Goal: Check status: Check status

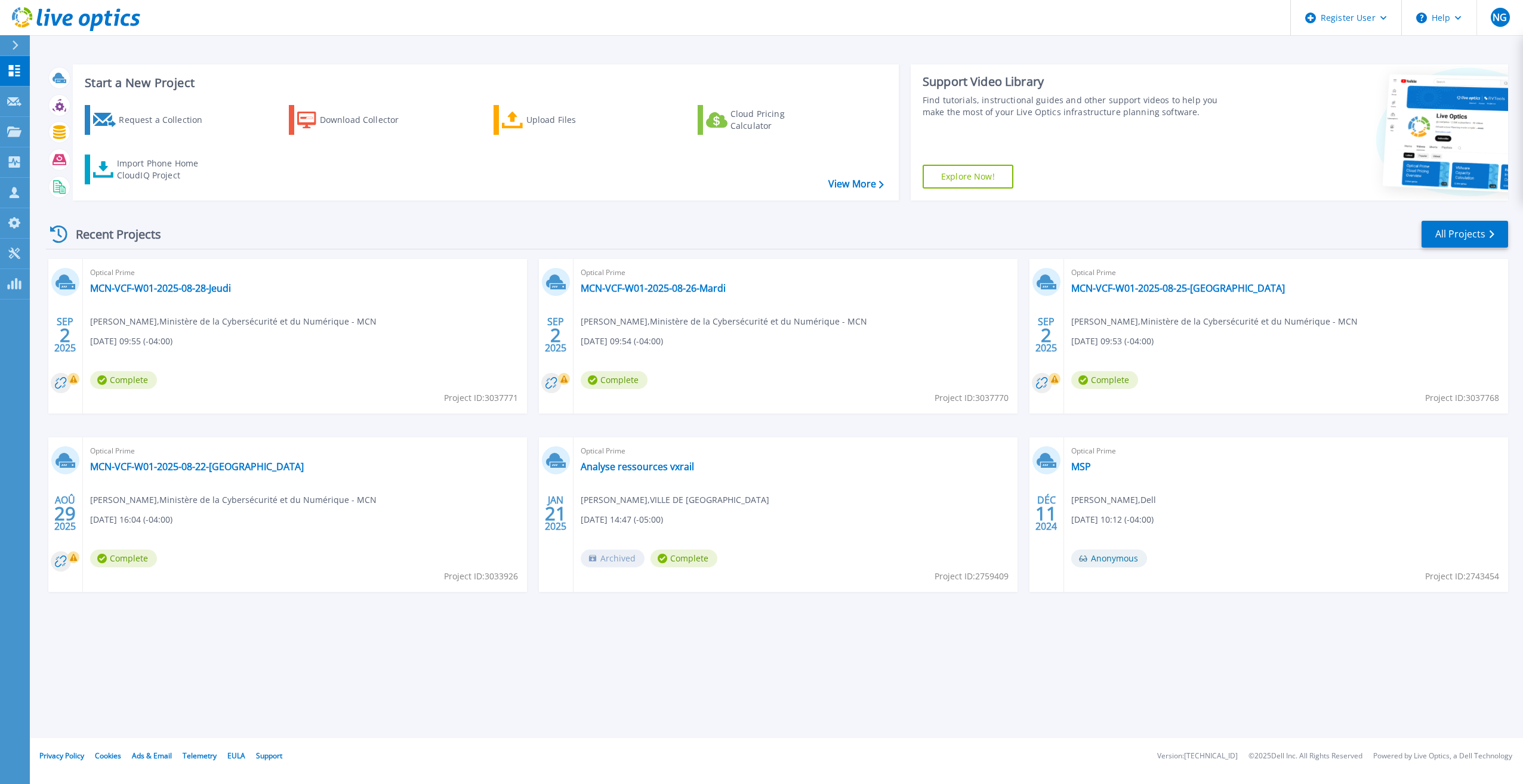
click at [279, 671] on div "Start a New Project Request a Collection Download Collector Upload Files Cloud …" at bounding box center [777, 369] width 1494 height 738
click at [587, 687] on div "Start a New Project Request a Collection Download Collector Upload Files Cloud …" at bounding box center [777, 369] width 1494 height 738
click at [190, 287] on link "MCN-VCF-W01-2025-08-28-Jeudi" at bounding box center [160, 287] width 141 height 12
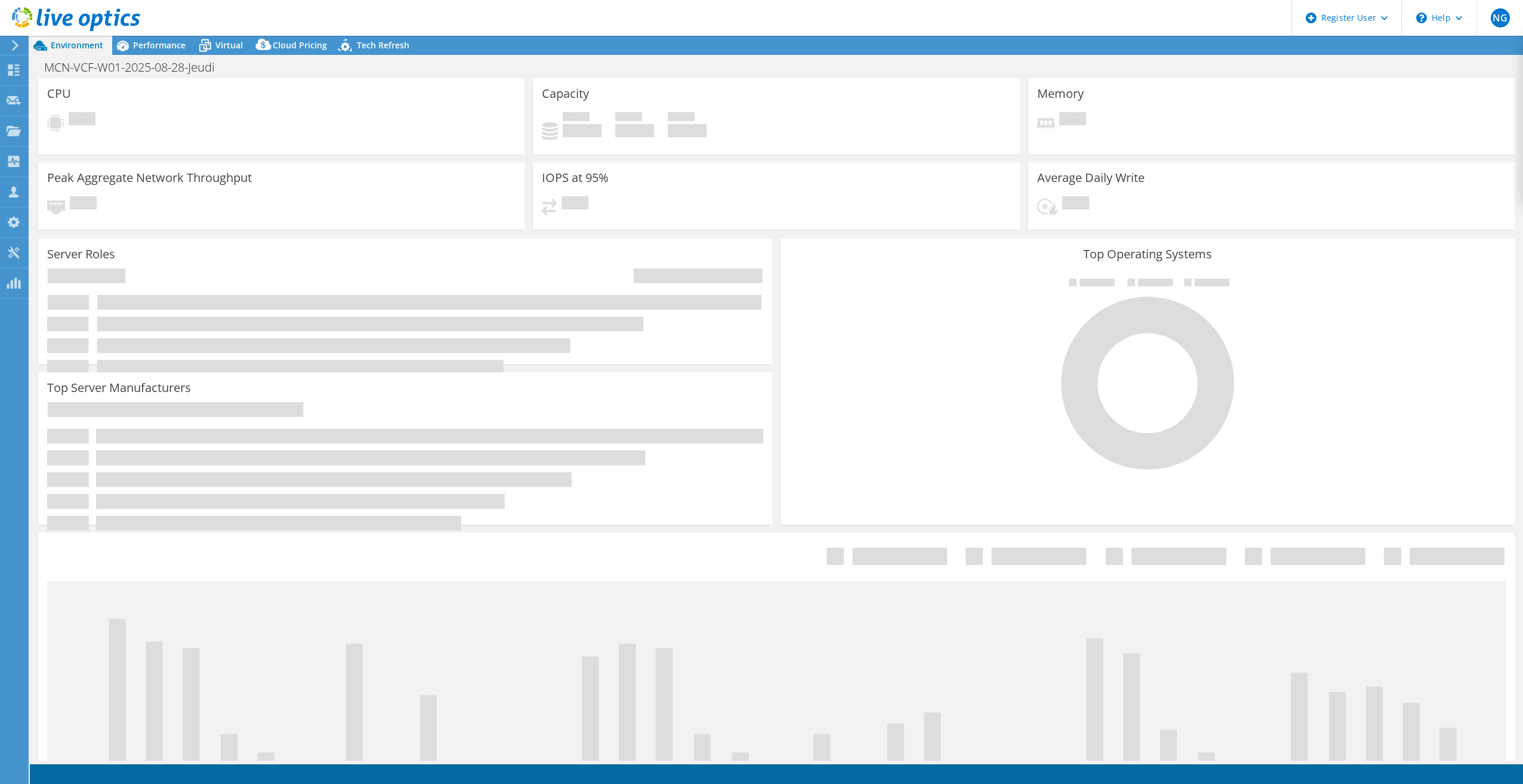
select select "USD"
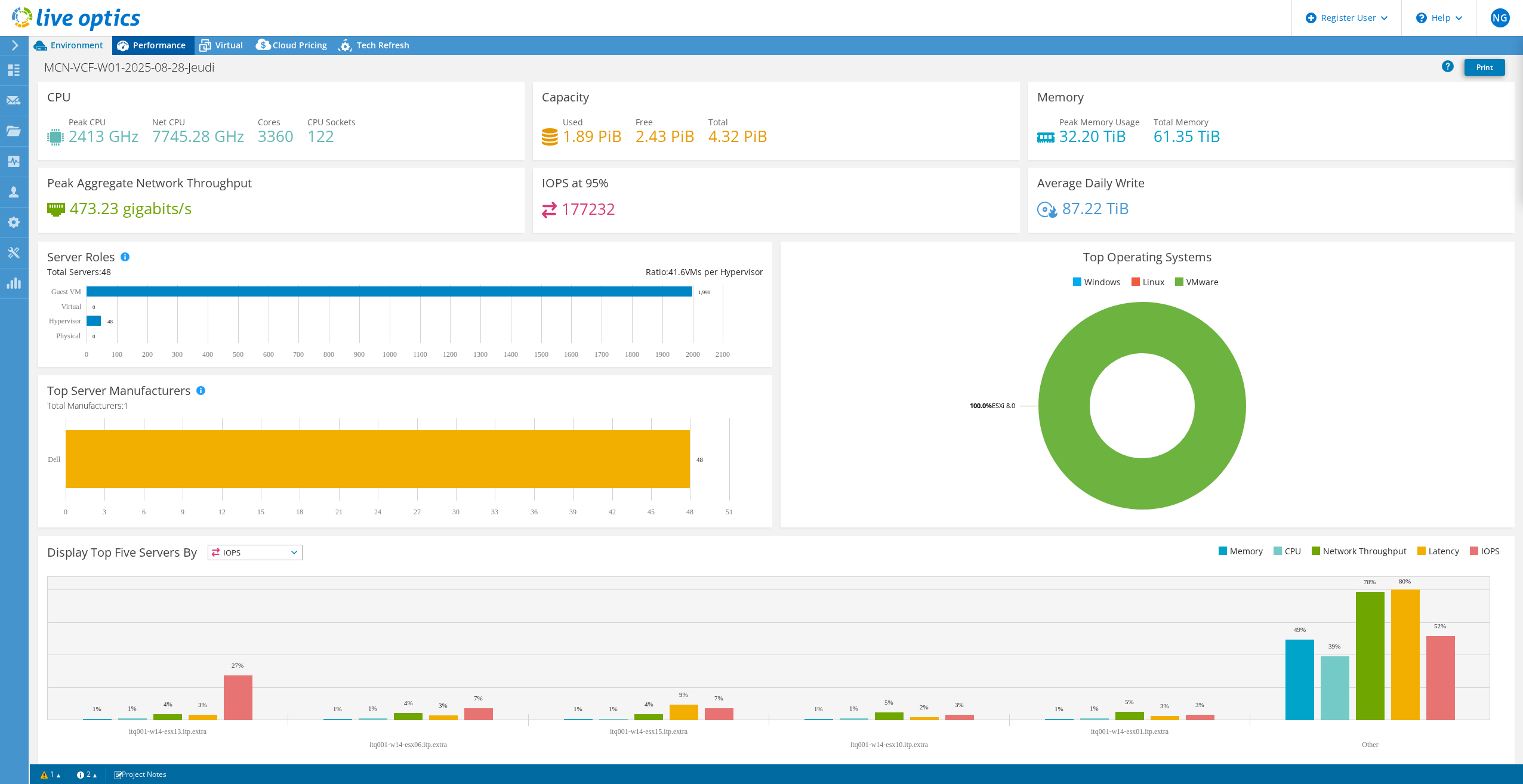
click at [148, 44] on span "Performance" at bounding box center [160, 45] width 53 height 11
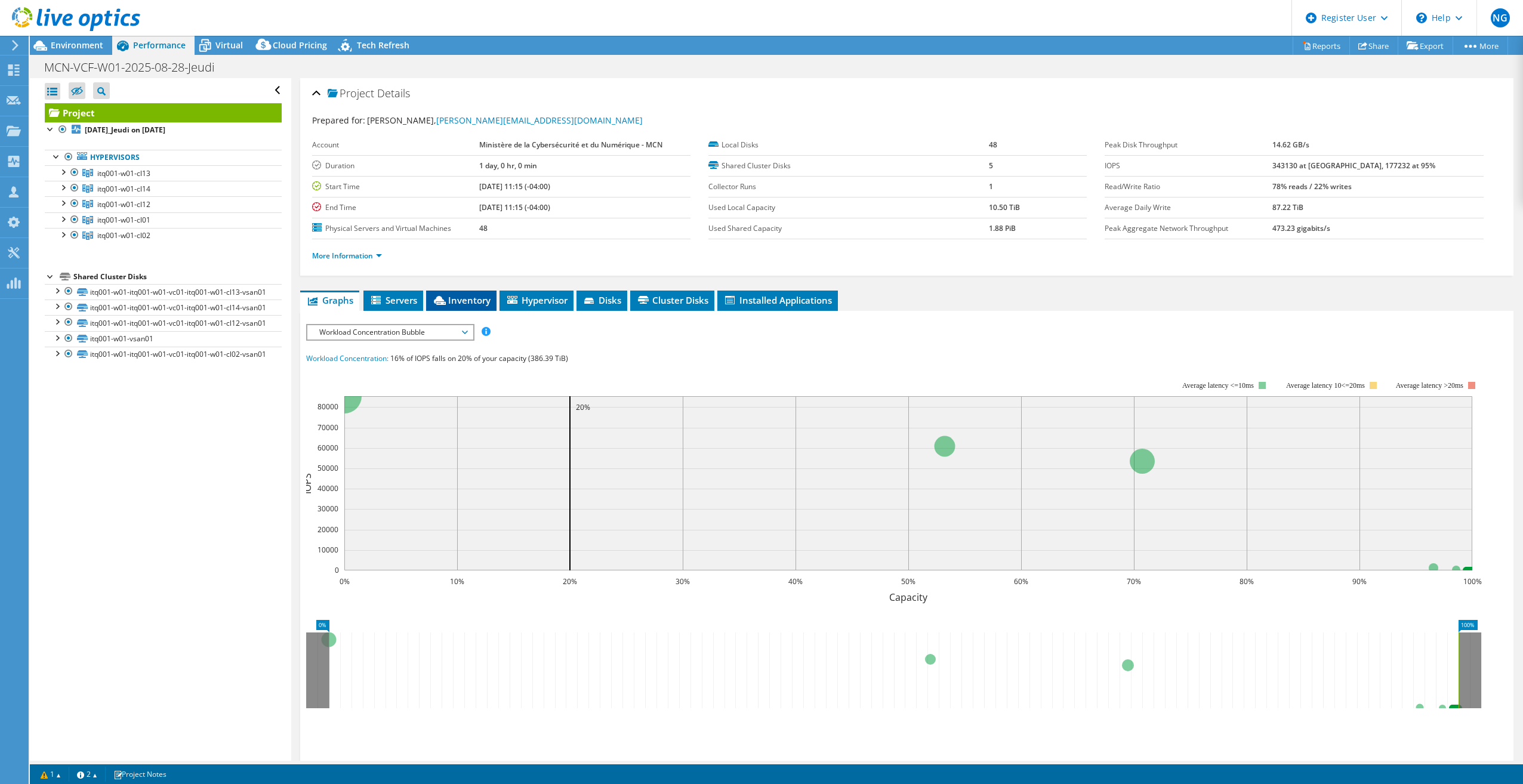
click at [475, 296] on span "Inventory" at bounding box center [462, 300] width 59 height 12
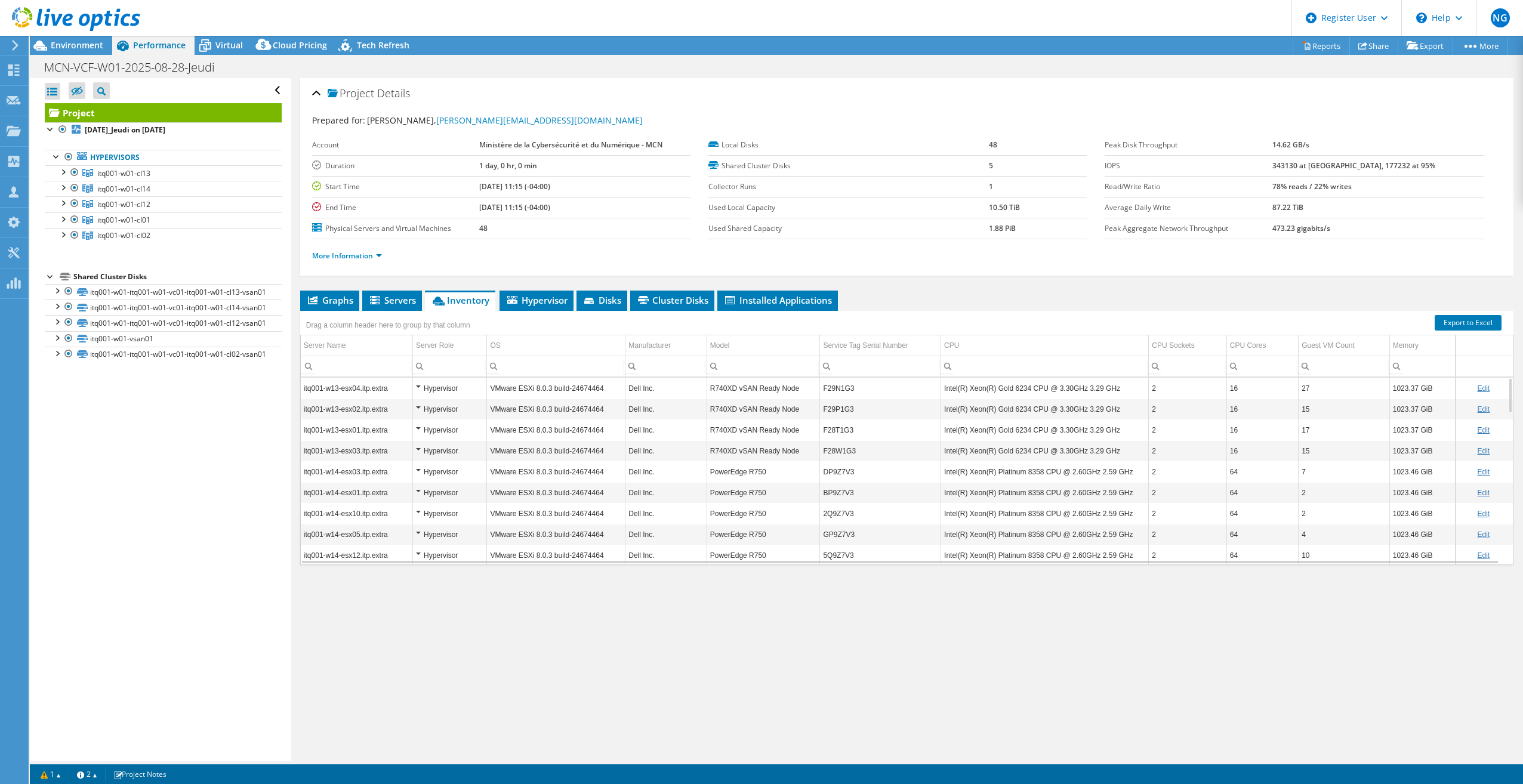
click at [194, 9] on header "NG Dell User Nicolas Gauthier Nicolas.Gauthier@Dell.com Dell My Profile Log Out…" at bounding box center [762, 18] width 1523 height 36
click at [193, 8] on header "NG Dell User Nicolas Gauthier Nicolas.Gauthier@Dell.com Dell My Profile Log Out…" at bounding box center [762, 18] width 1523 height 36
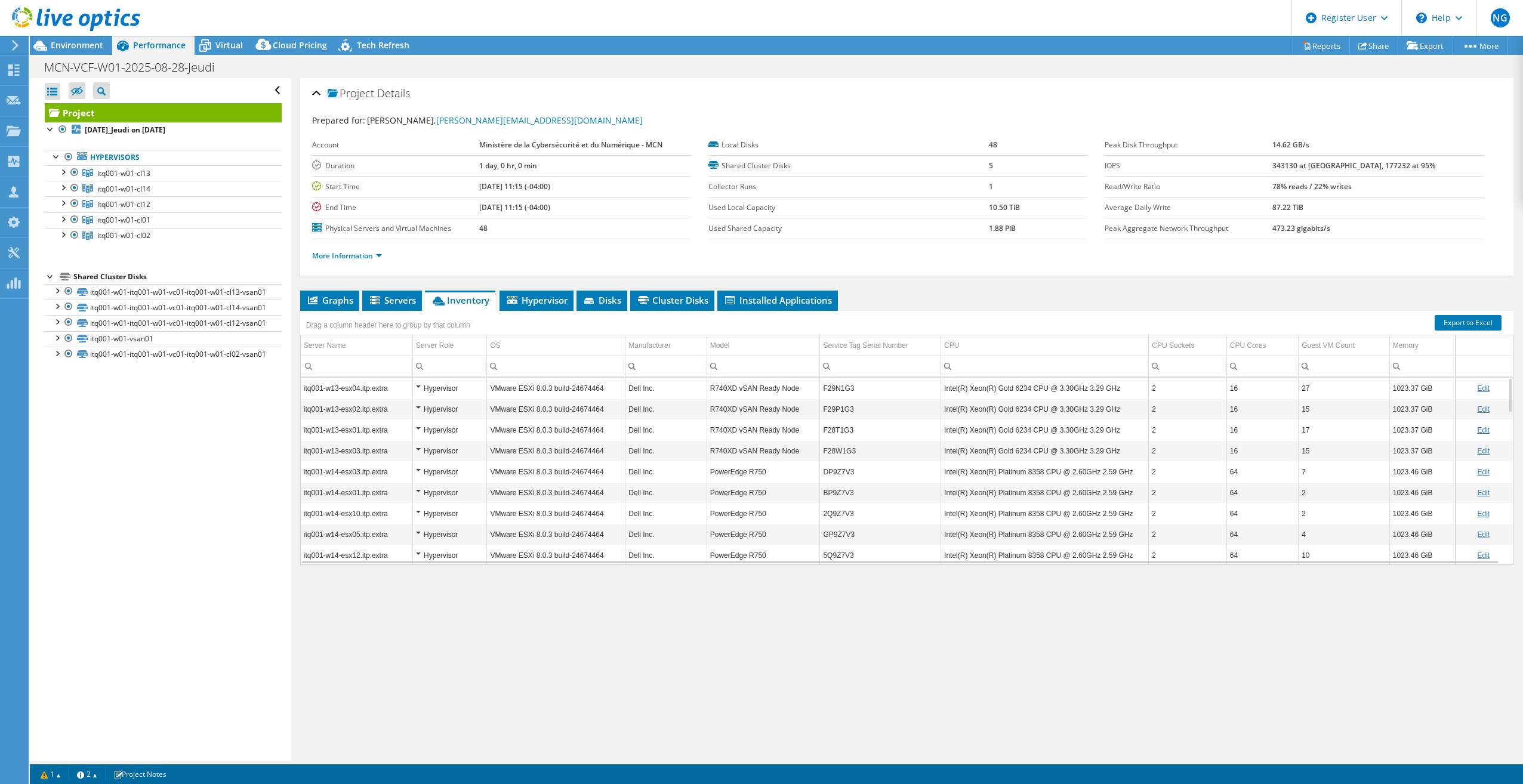
click at [193, 8] on header "NG Dell User Nicolas Gauthier Nicolas.Gauthier@Dell.com Dell My Profile Log Out…" at bounding box center [762, 18] width 1523 height 36
click at [365, 93] on span "Project" at bounding box center [350, 94] width 46 height 12
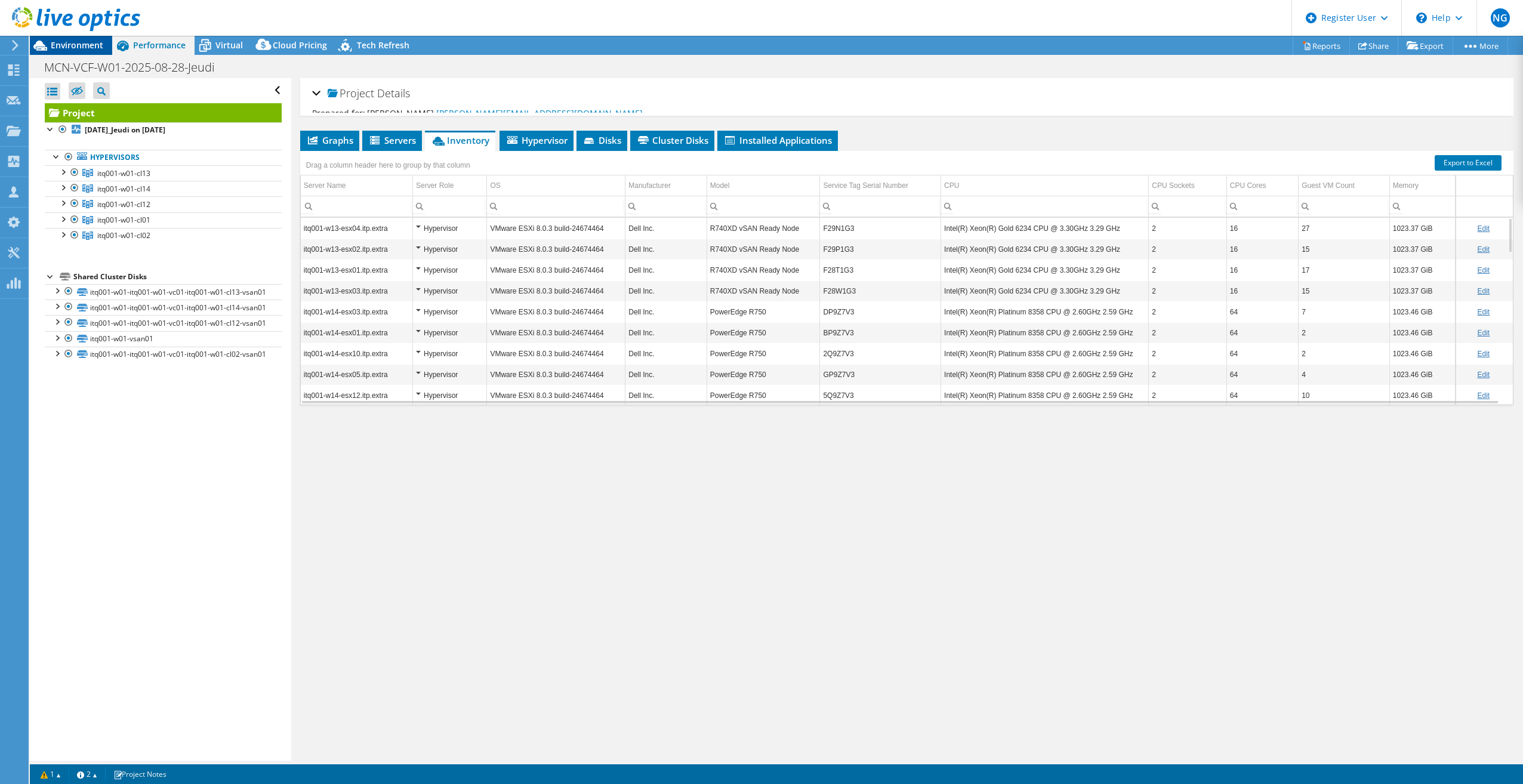
click at [92, 44] on span "Environment" at bounding box center [78, 45] width 53 height 11
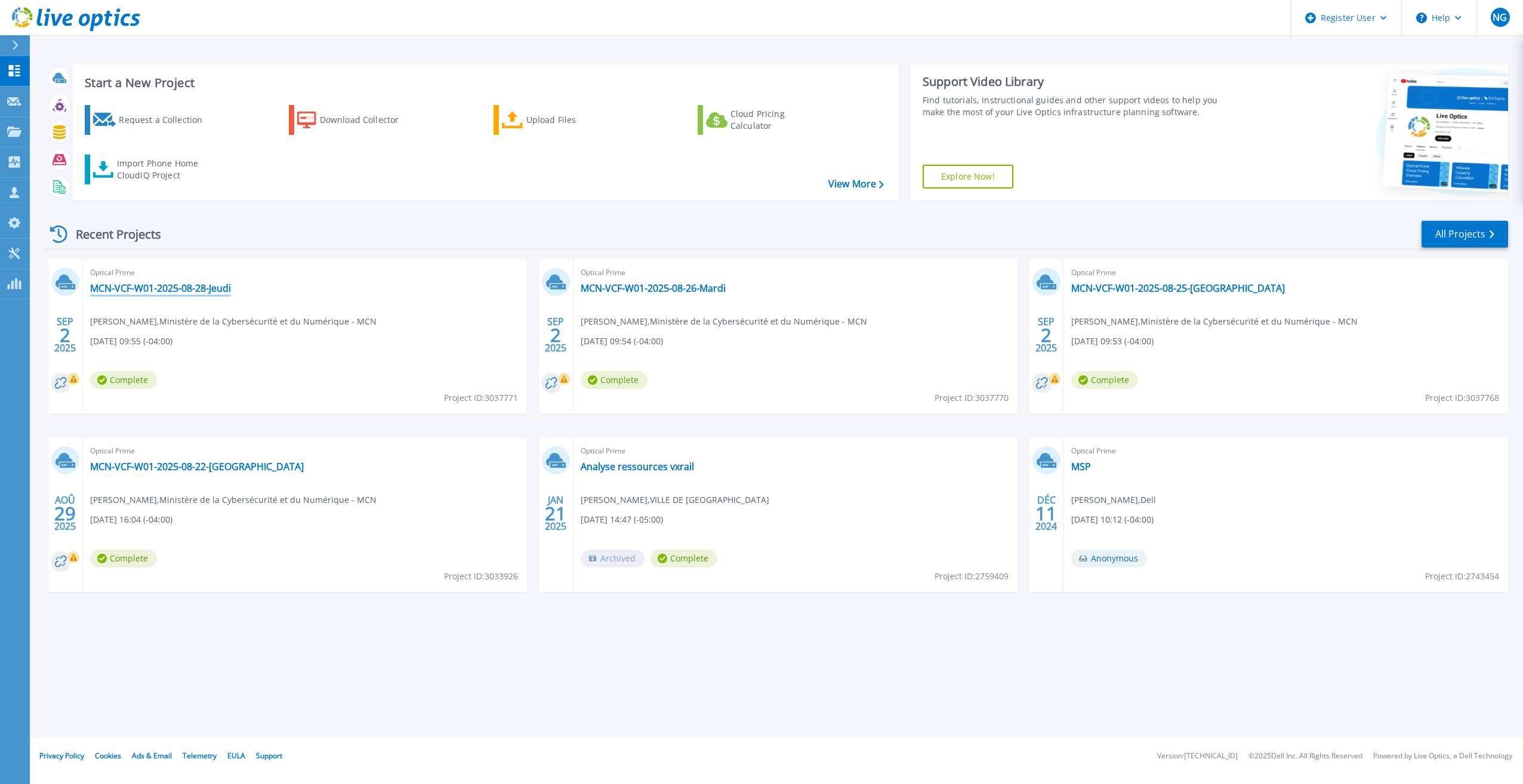
click at [193, 284] on link "MCN-VCF-W01-2025-08-28-Jeudi" at bounding box center [160, 287] width 141 height 12
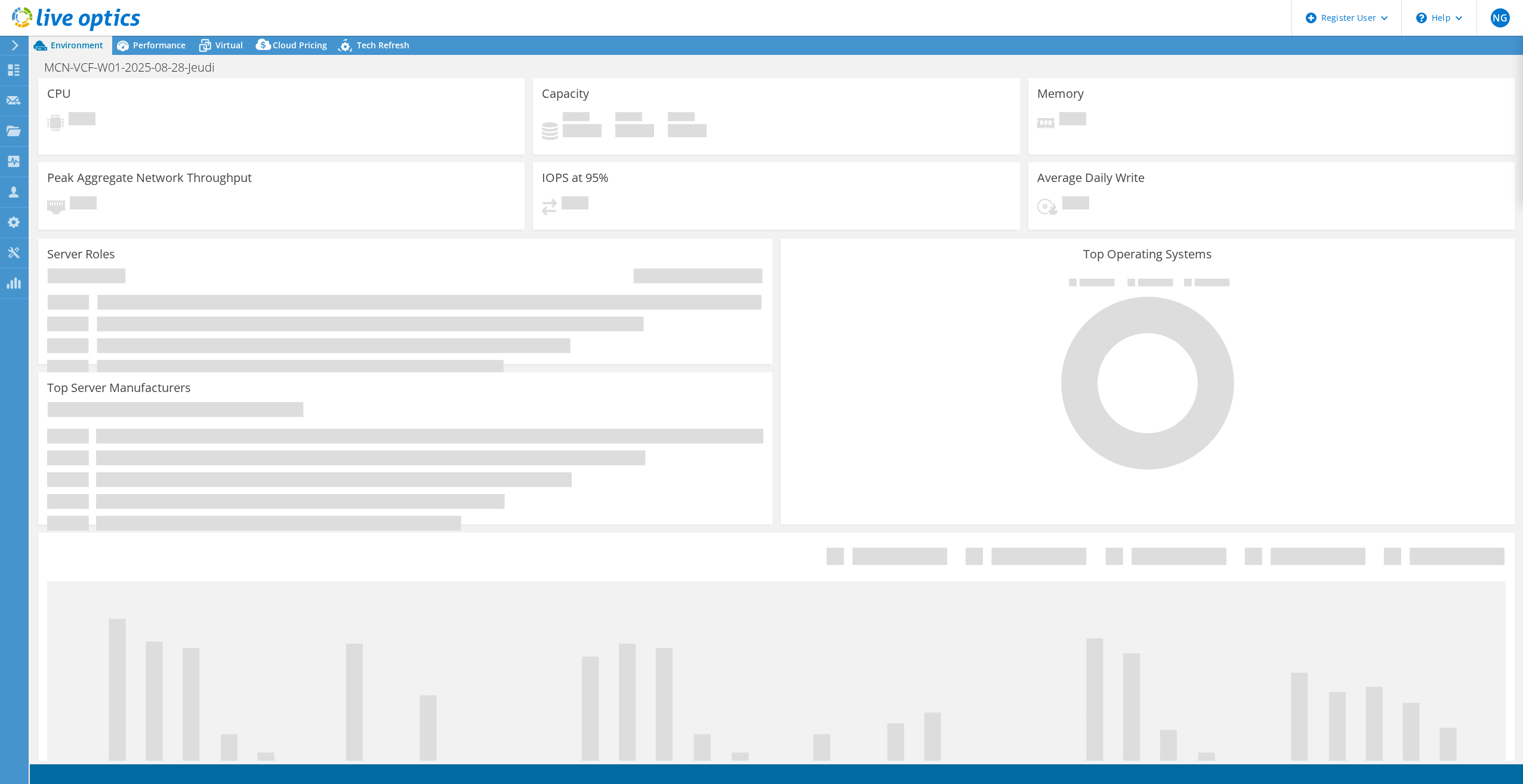
select select "USD"
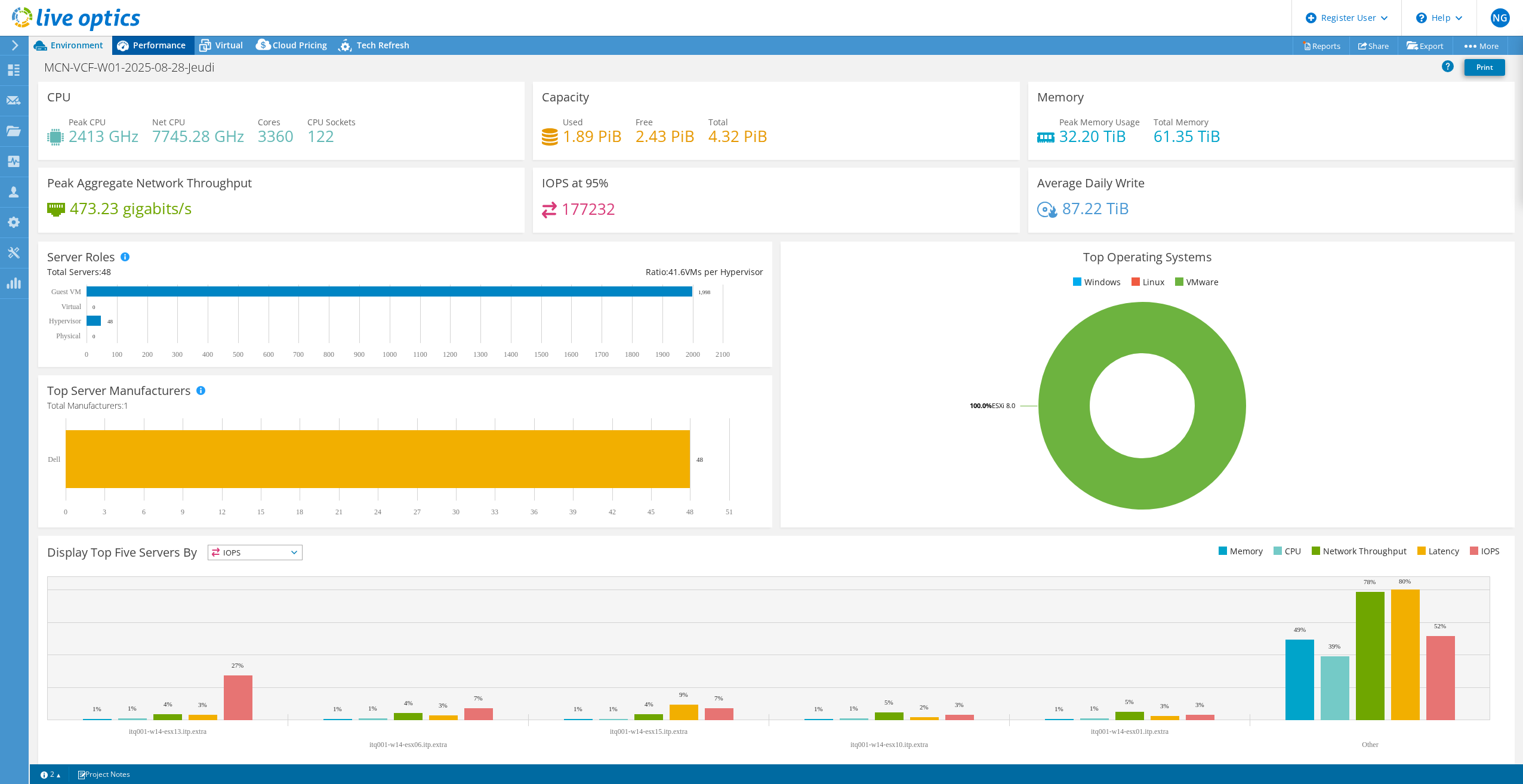
click at [163, 49] on span "Performance" at bounding box center [160, 45] width 53 height 11
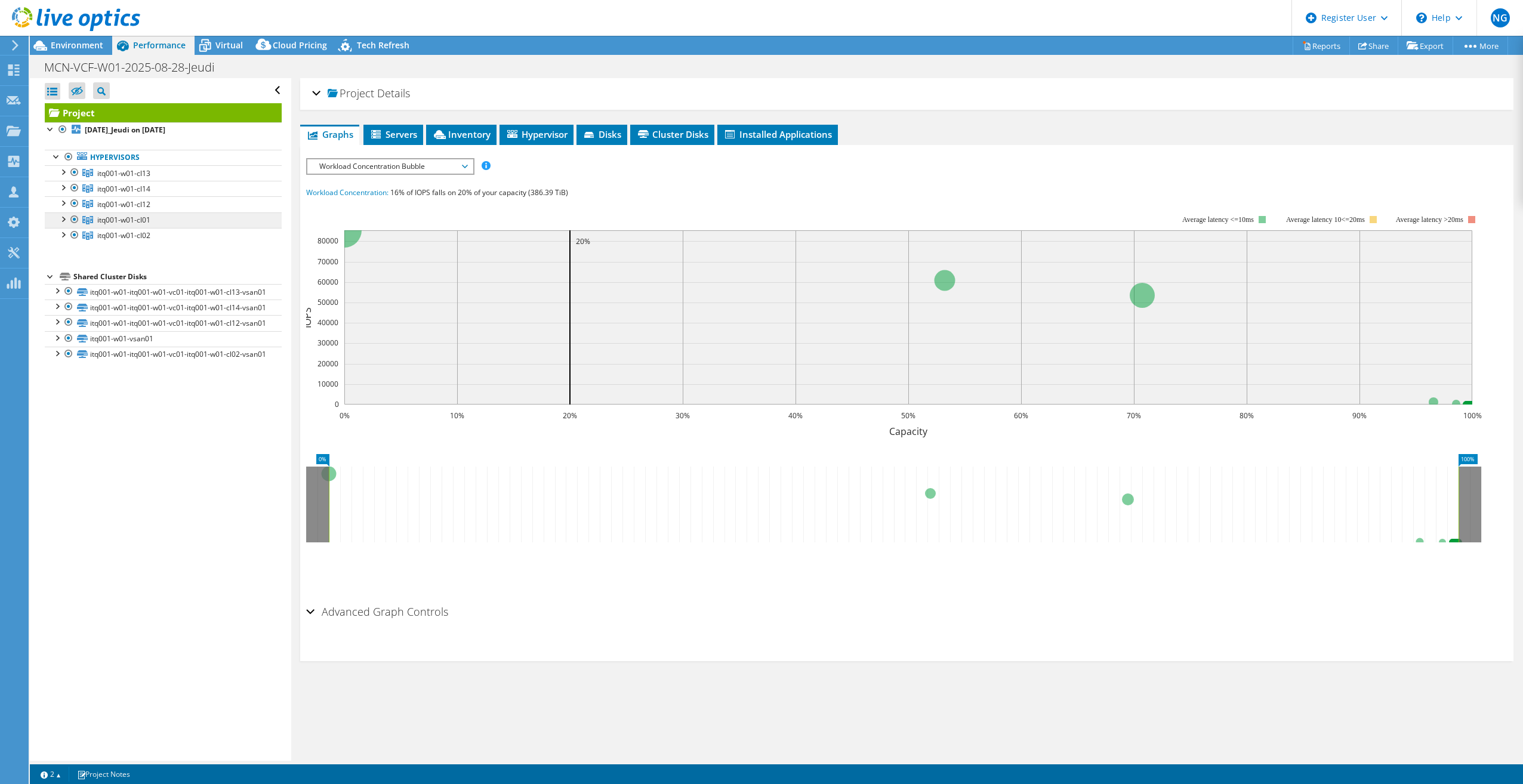
click at [149, 218] on span "itq001-w01-cl01" at bounding box center [124, 219] width 53 height 10
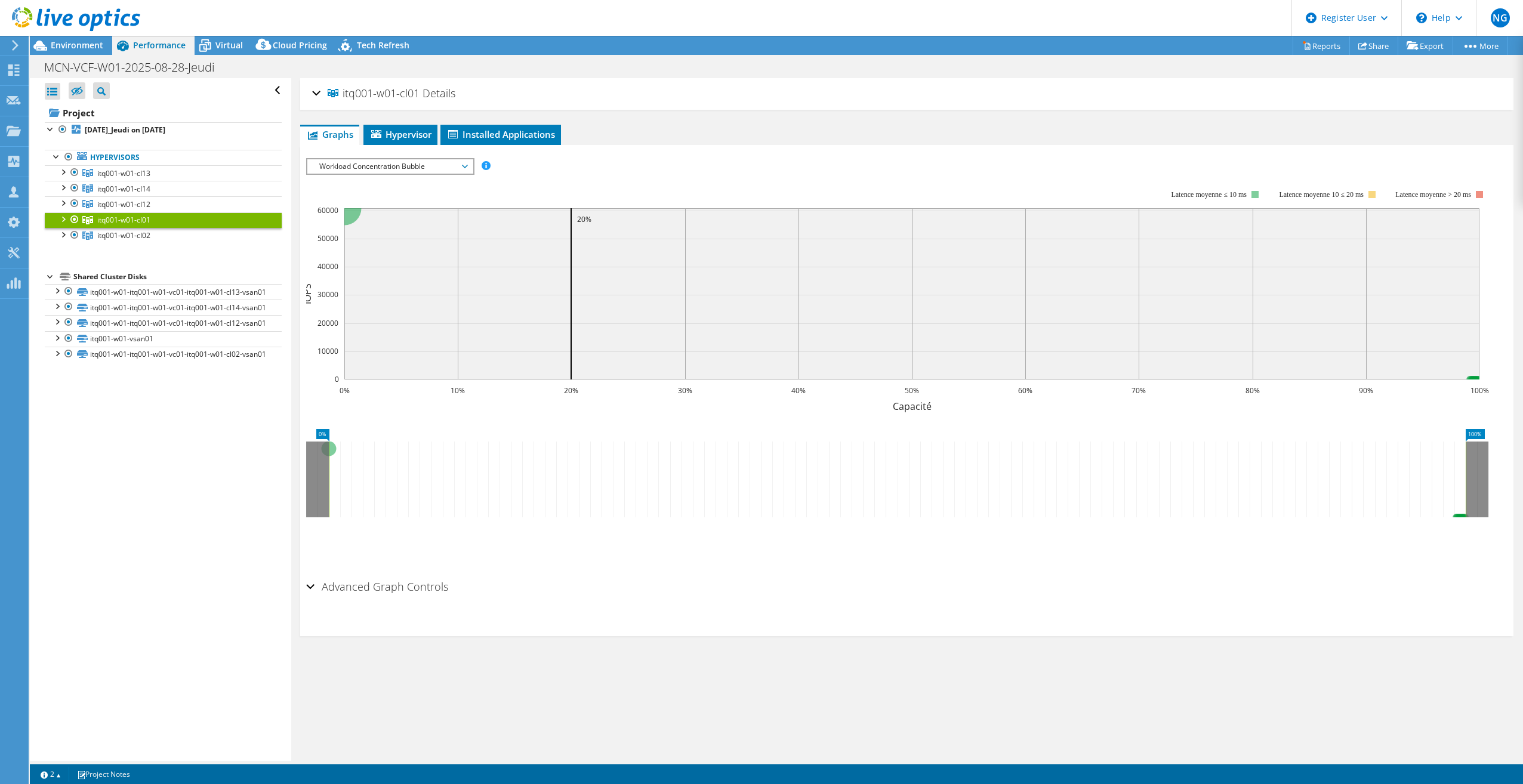
click at [382, 165] on span "Workload Concentration Bubble" at bounding box center [390, 166] width 153 height 14
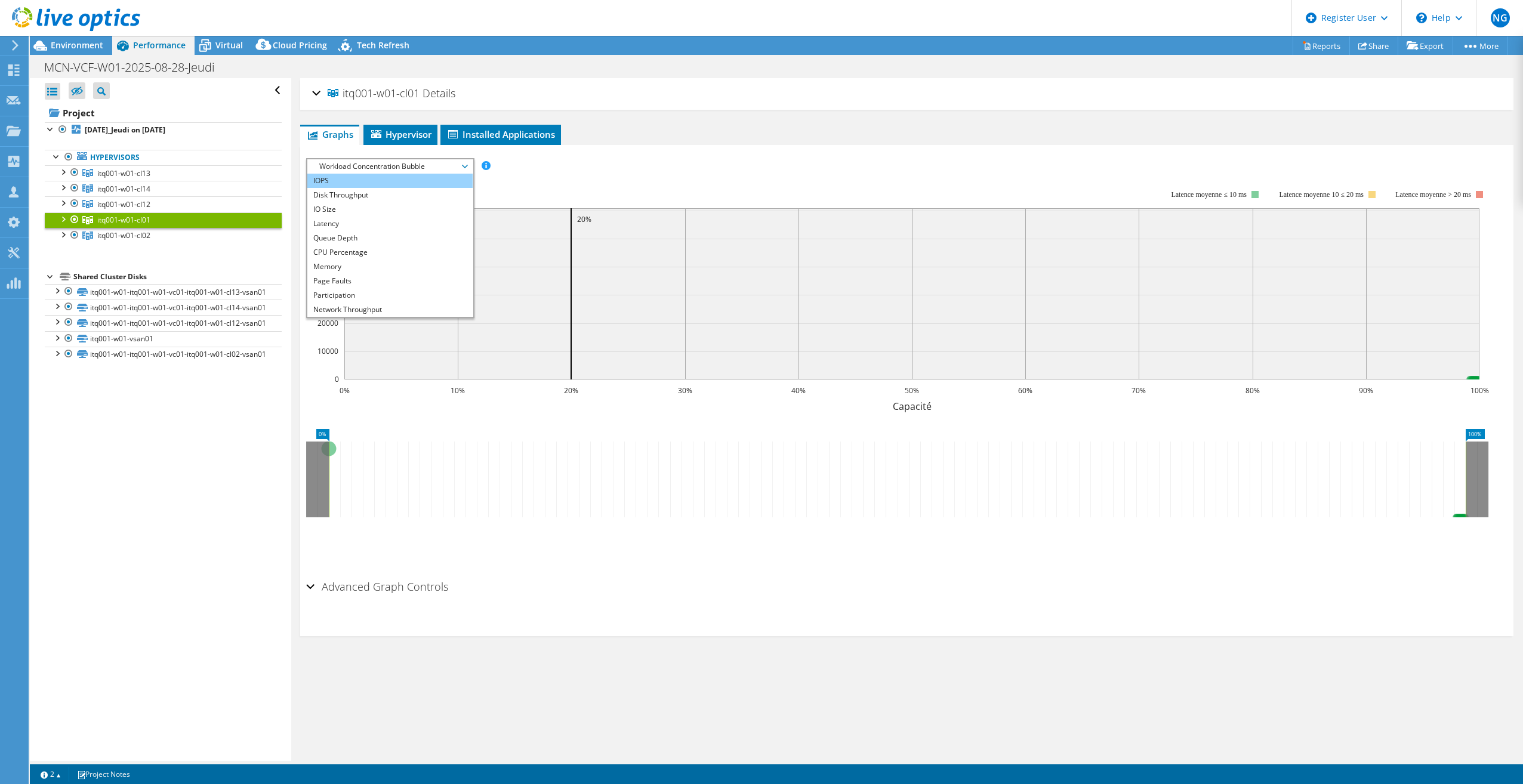
click at [326, 174] on li "IOPS" at bounding box center [390, 181] width 166 height 14
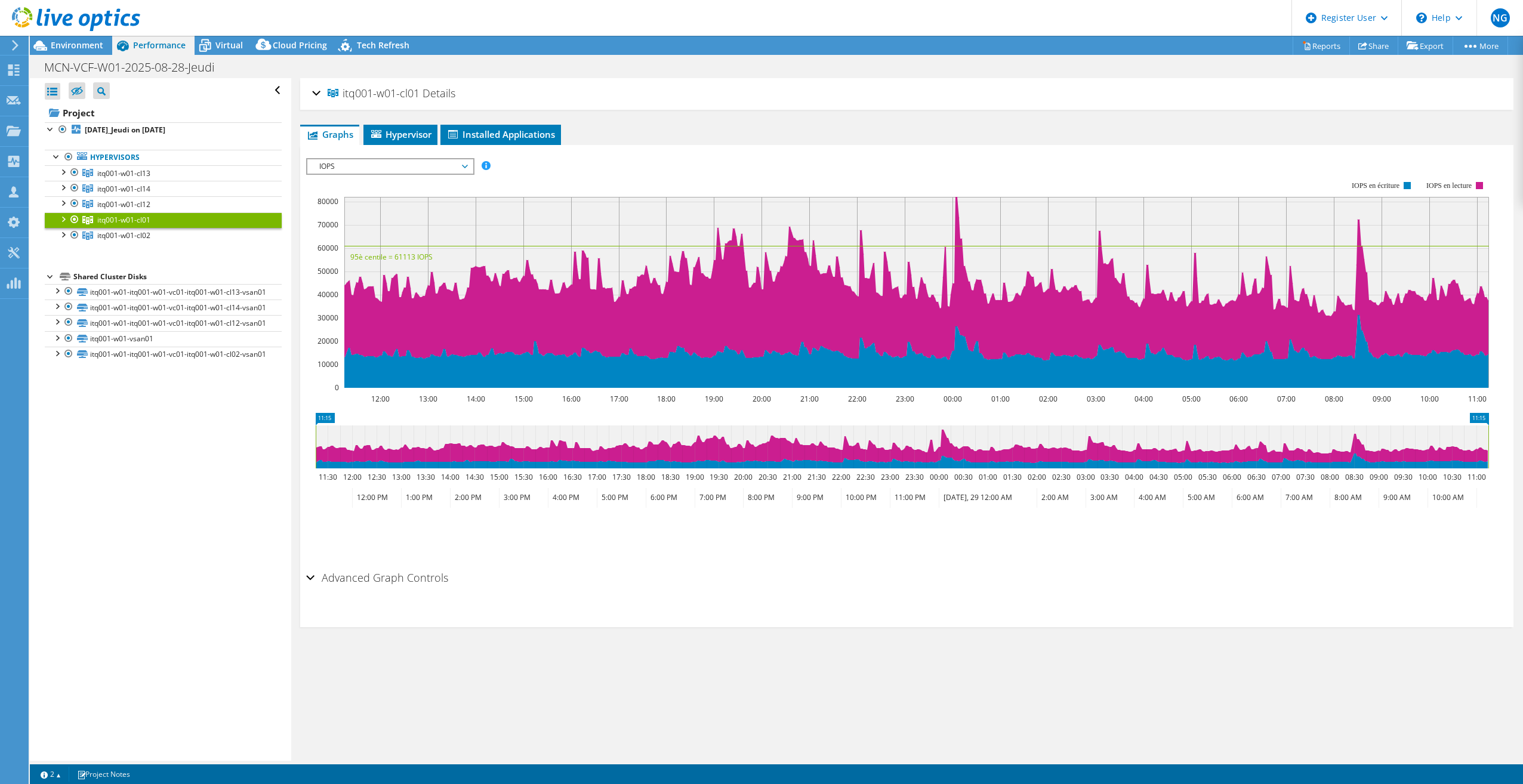
click at [139, 533] on div "Open All Close All Hide Excluded Nodes Project Tree Filter" at bounding box center [161, 420] width 261 height 683
click at [87, 40] on span "Environment" at bounding box center [78, 45] width 53 height 11
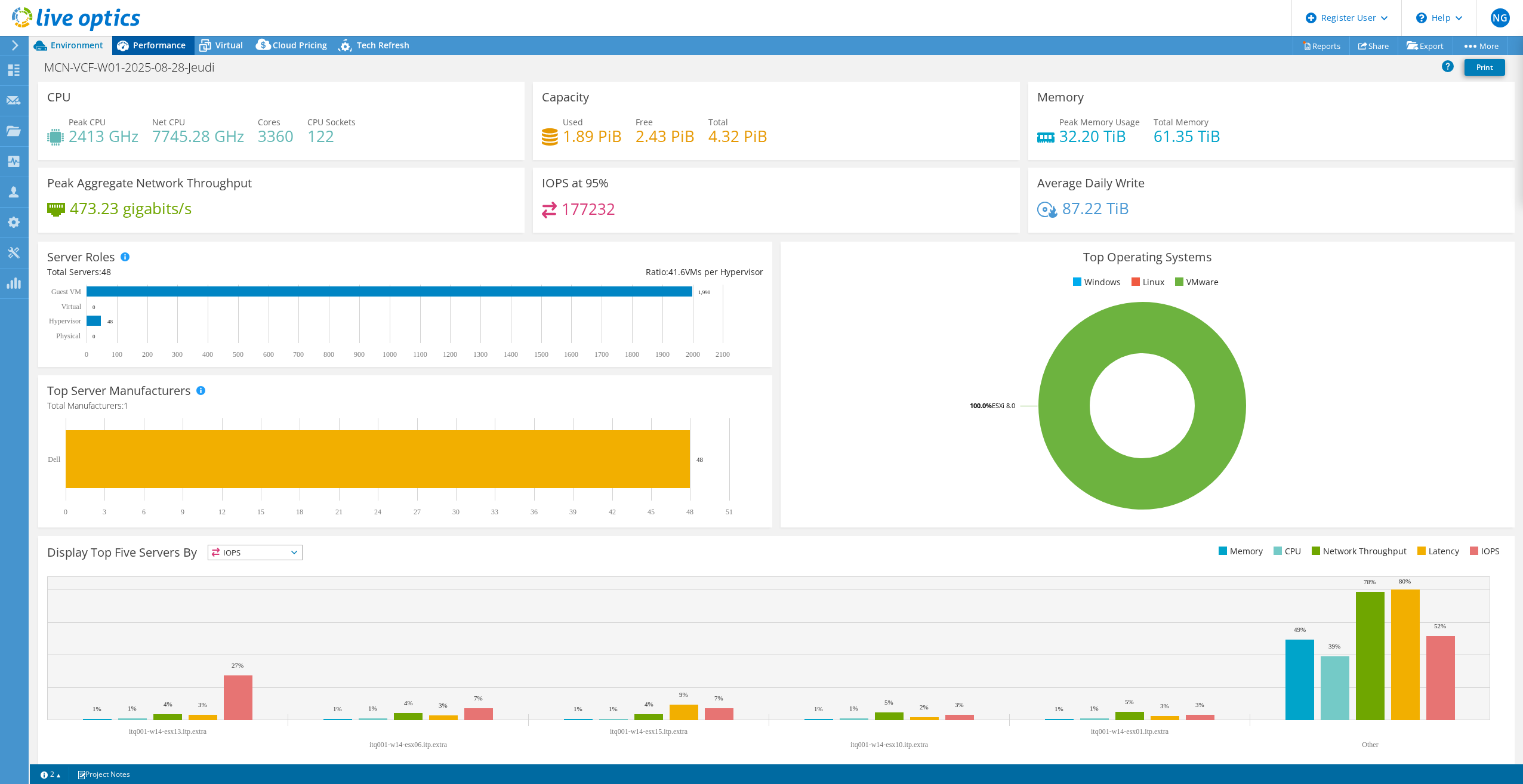
click at [156, 44] on span "Performance" at bounding box center [160, 45] width 53 height 11
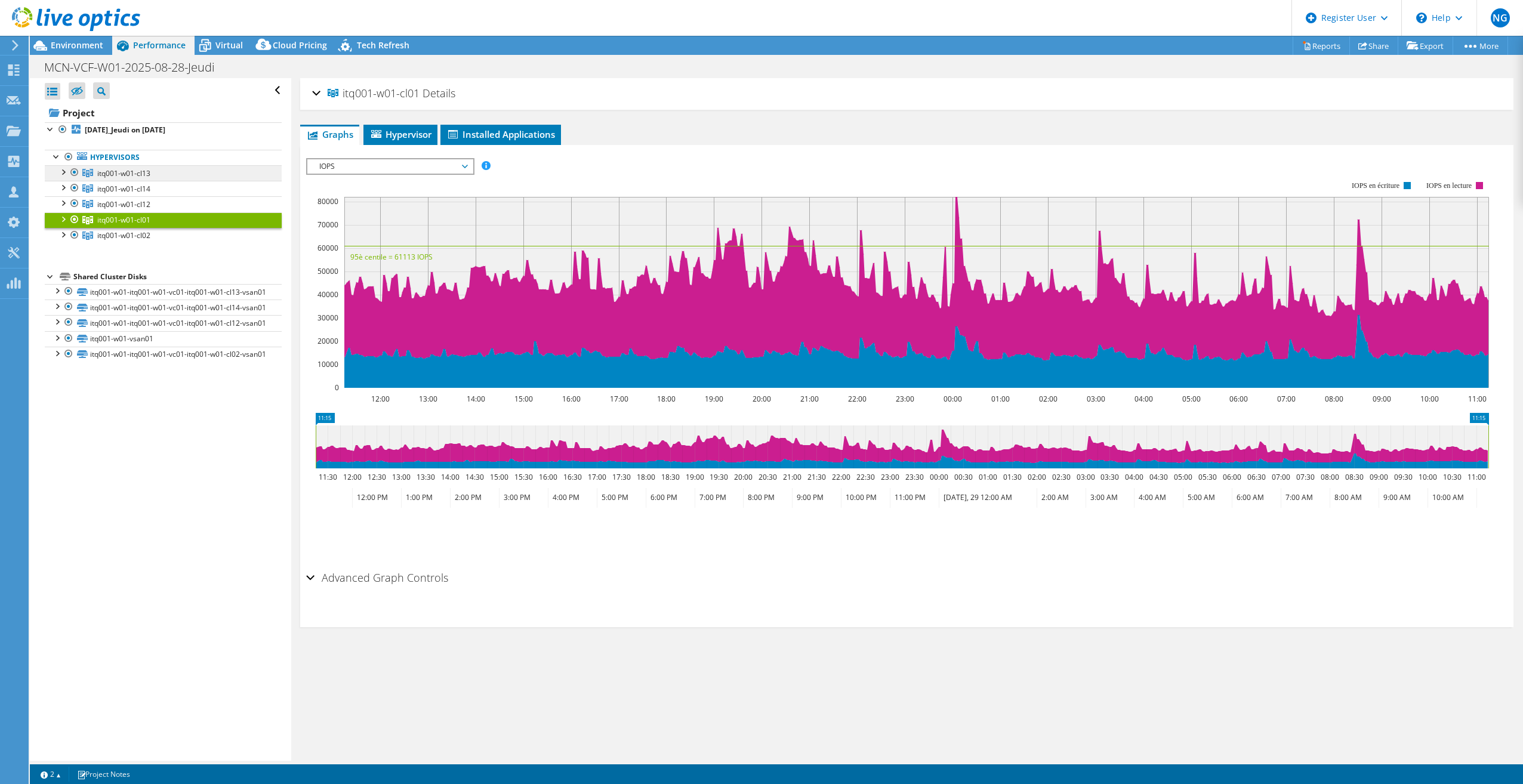
click at [127, 172] on span "itq001-w01-cl13" at bounding box center [124, 173] width 53 height 10
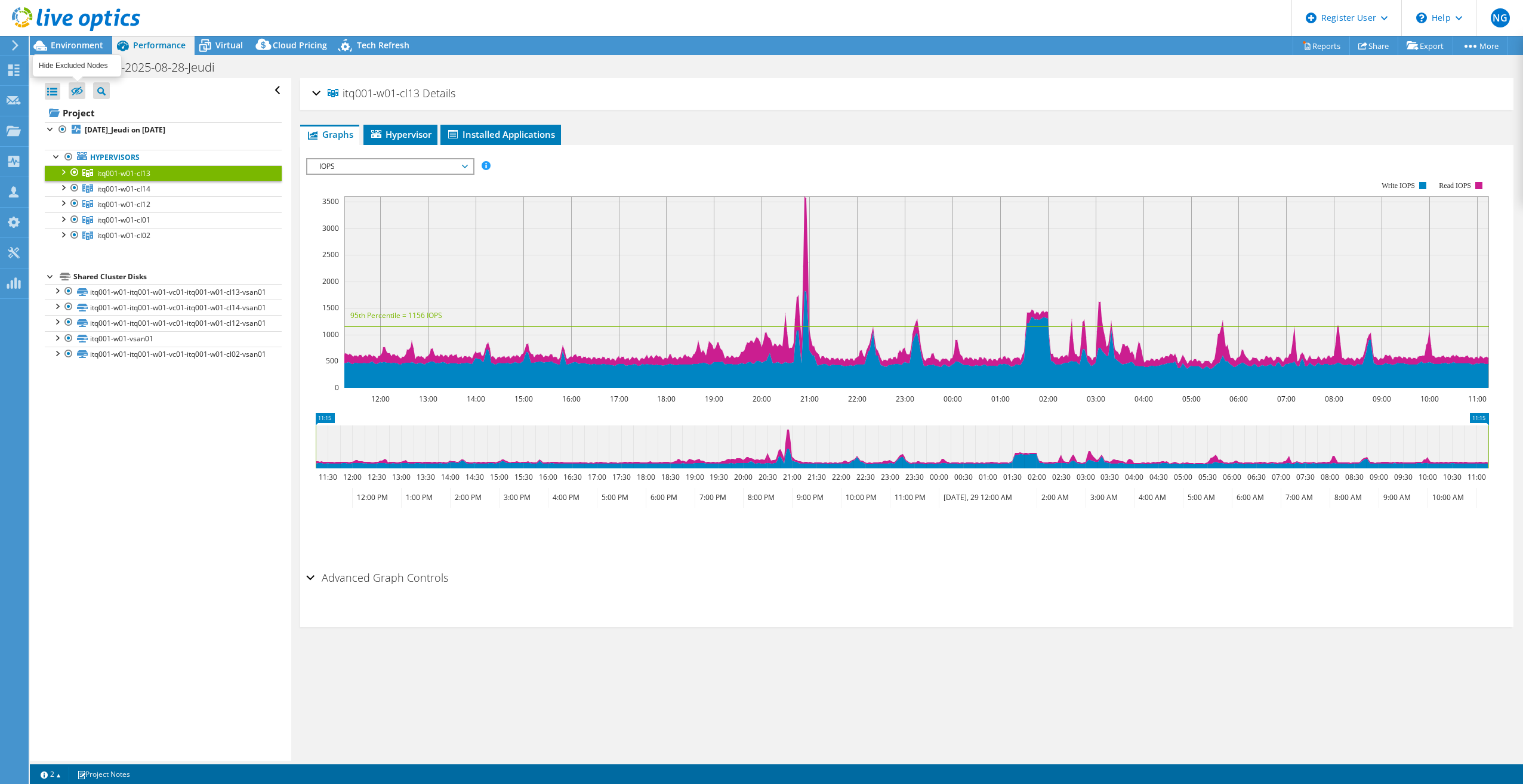
drag, startPoint x: 127, startPoint y: 172, endPoint x: 80, endPoint y: 93, distance: 91.9
click at [80, 93] on icon at bounding box center [77, 90] width 12 height 9
click at [0, 0] on input "checkbox" at bounding box center [0, 0] width 0 height 0
click at [80, 93] on icon at bounding box center [77, 91] width 12 height 9
click at [0, 0] on input "checkbox" at bounding box center [0, 0] width 0 height 0
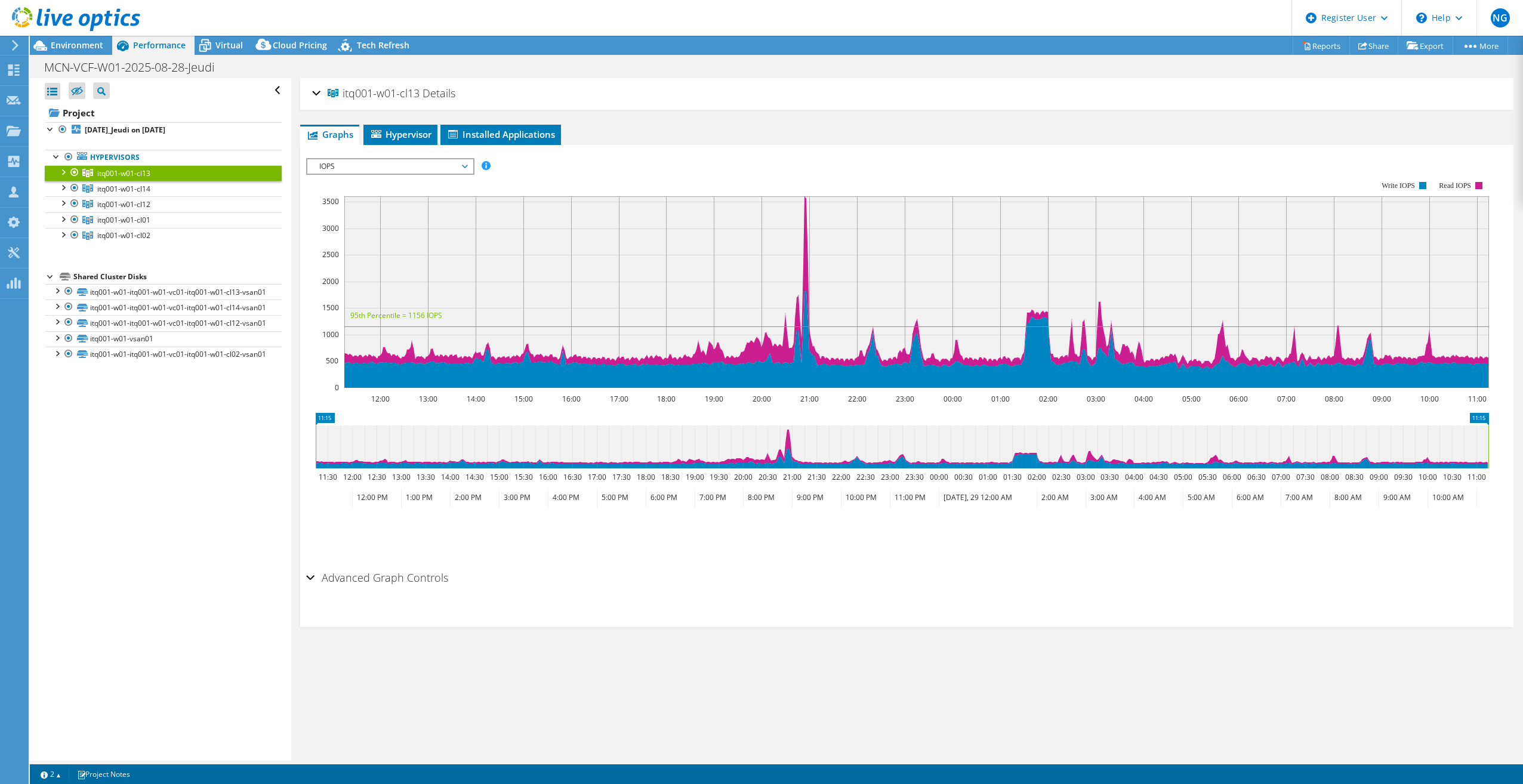
click at [40, 239] on div "Open All Close All Hide Excluded Nodes Project Tree Filter" at bounding box center [161, 420] width 261 height 683
click at [95, 186] on link "itq001-w01-cl14" at bounding box center [163, 188] width 236 height 15
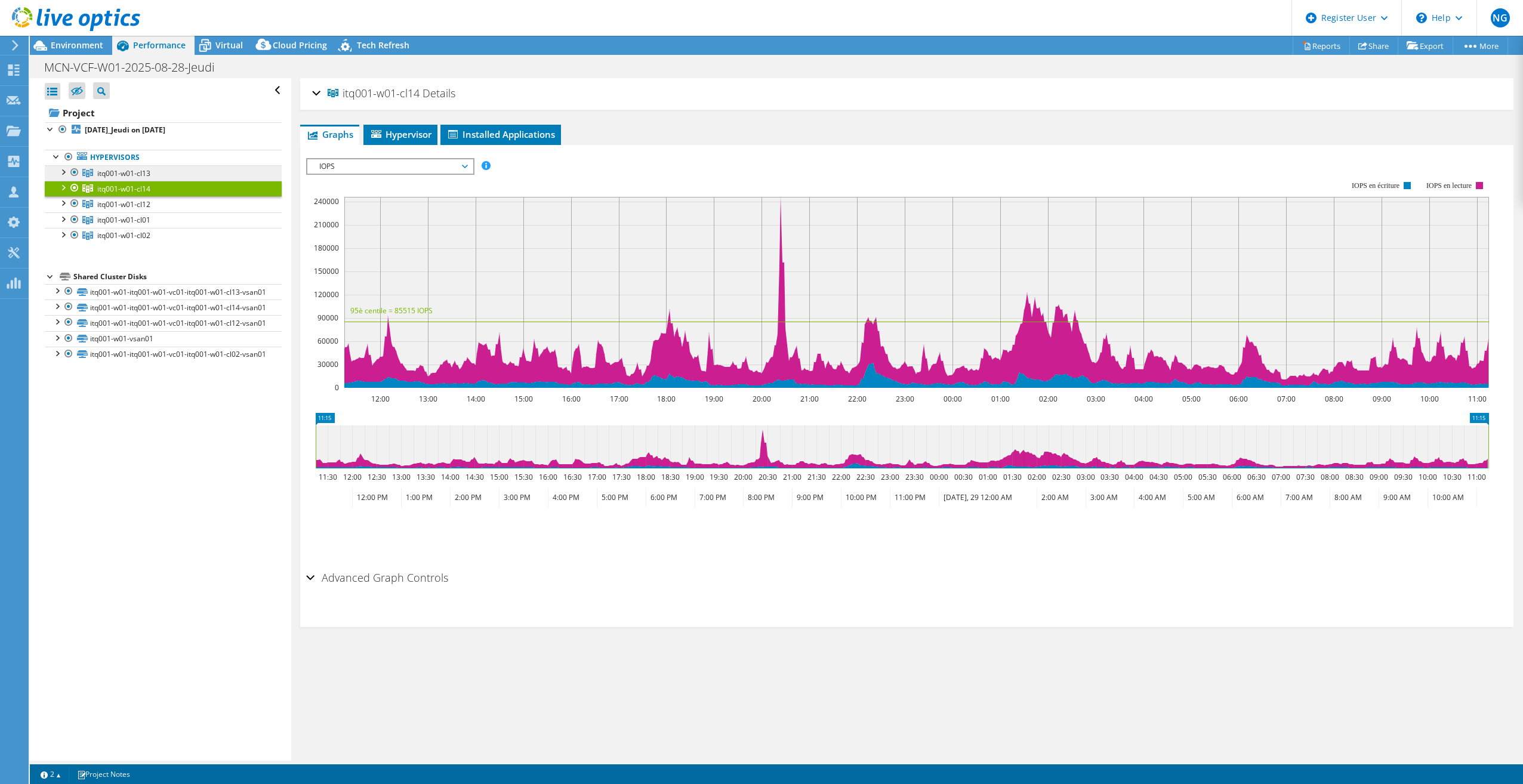
click at [129, 168] on span "itq001-w01-cl13" at bounding box center [124, 173] width 53 height 10
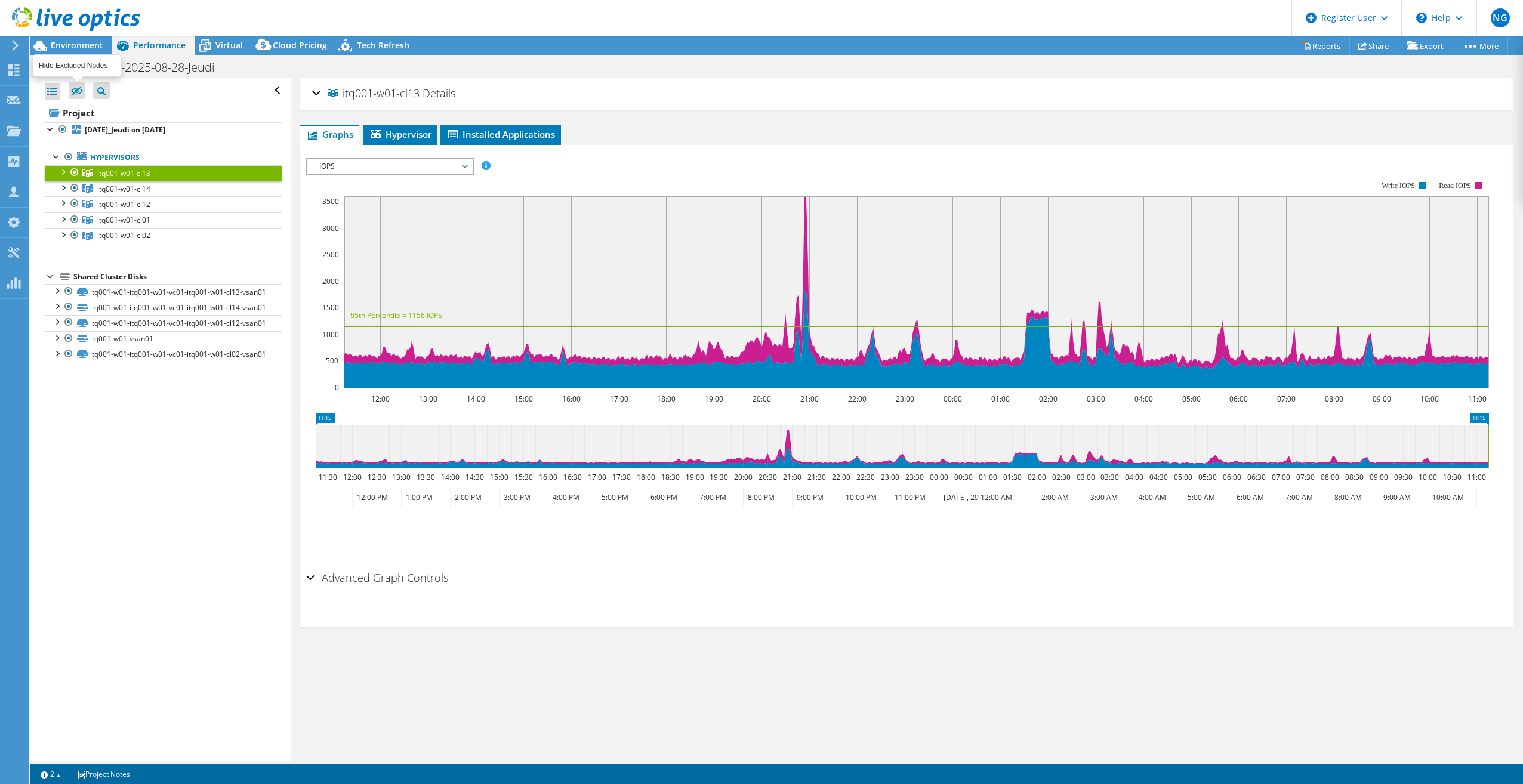
click at [80, 92] on icon at bounding box center [77, 90] width 12 height 9
click at [0, 0] on input "checkbox" at bounding box center [0, 0] width 0 height 0
click at [197, 624] on div "Open All Close All Hide Excluded Nodes Project Tree Filter" at bounding box center [161, 420] width 261 height 683
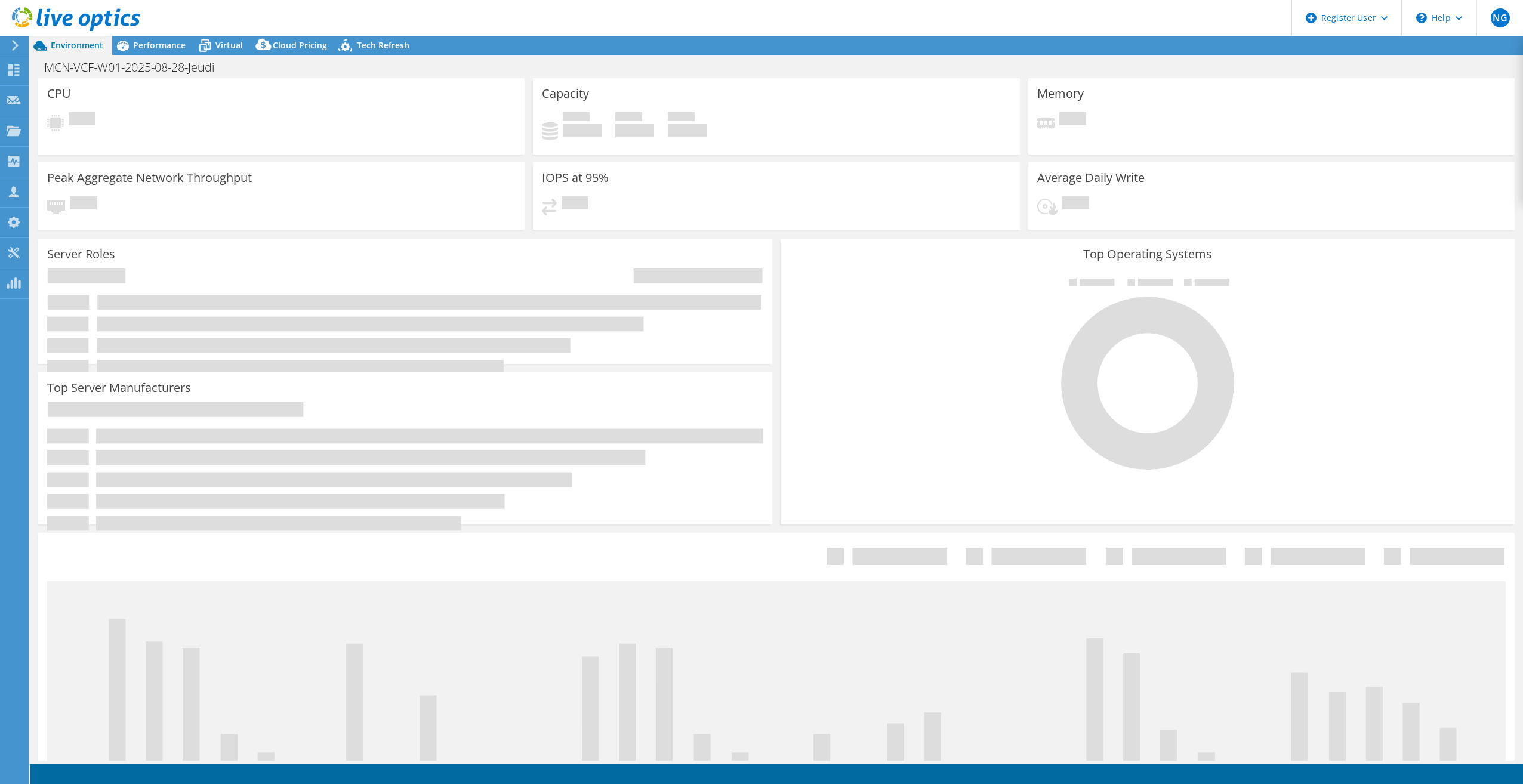
select select "USD"
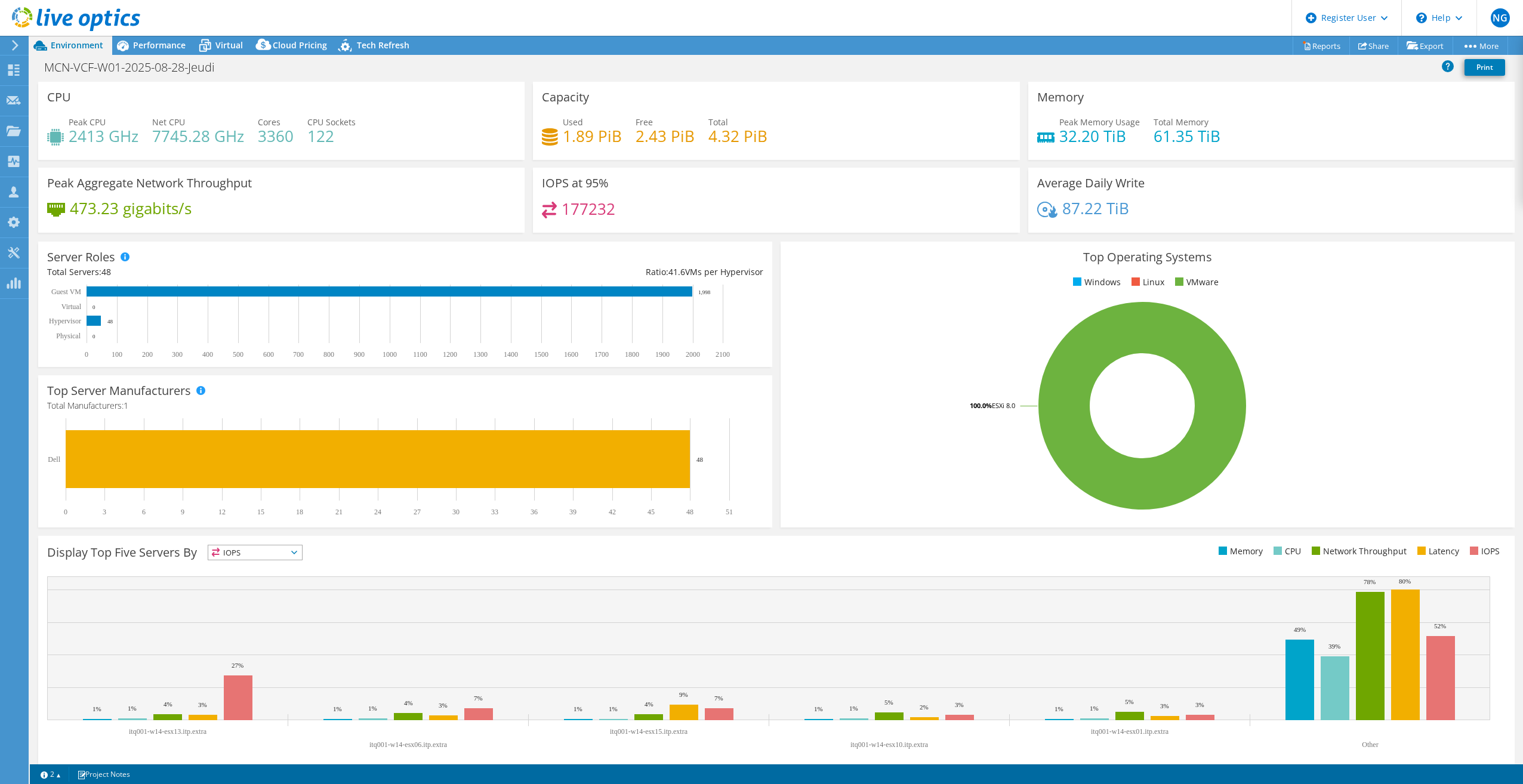
click at [67, 44] on span "Environment" at bounding box center [78, 45] width 53 height 11
click at [15, 42] on icon at bounding box center [14, 44] width 9 height 10
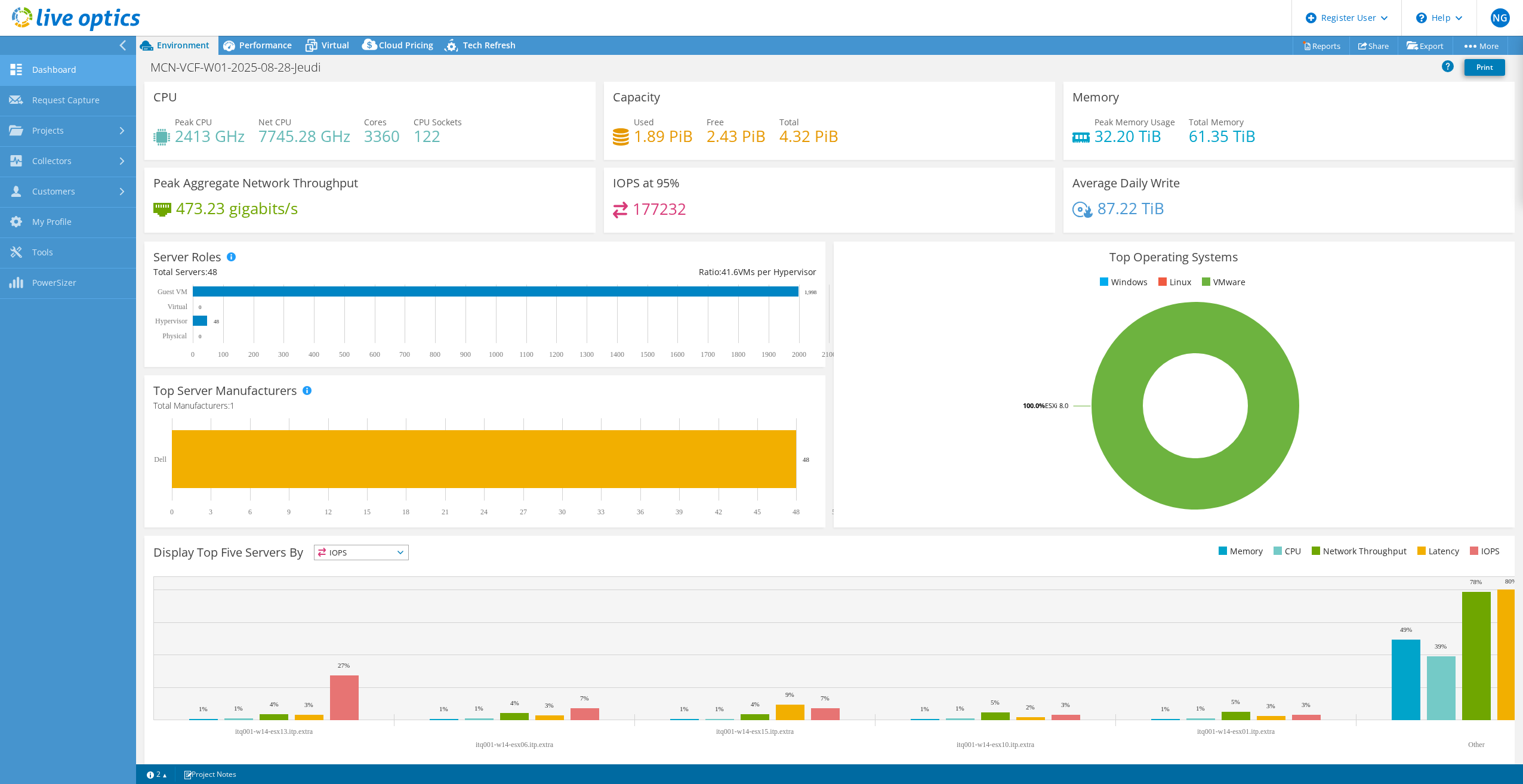
click at [42, 66] on link "Dashboard" at bounding box center [68, 71] width 136 height 30
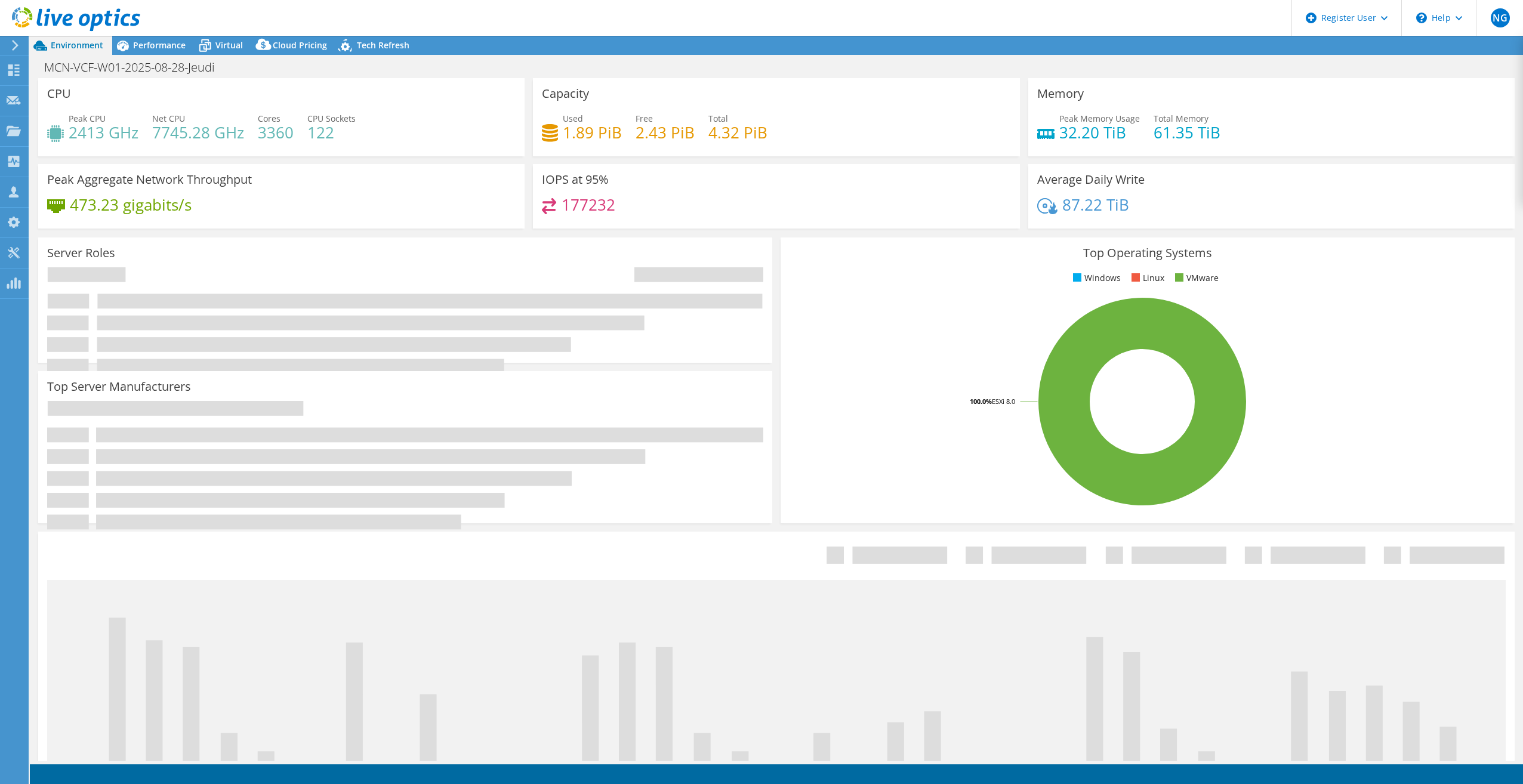
select select "USD"
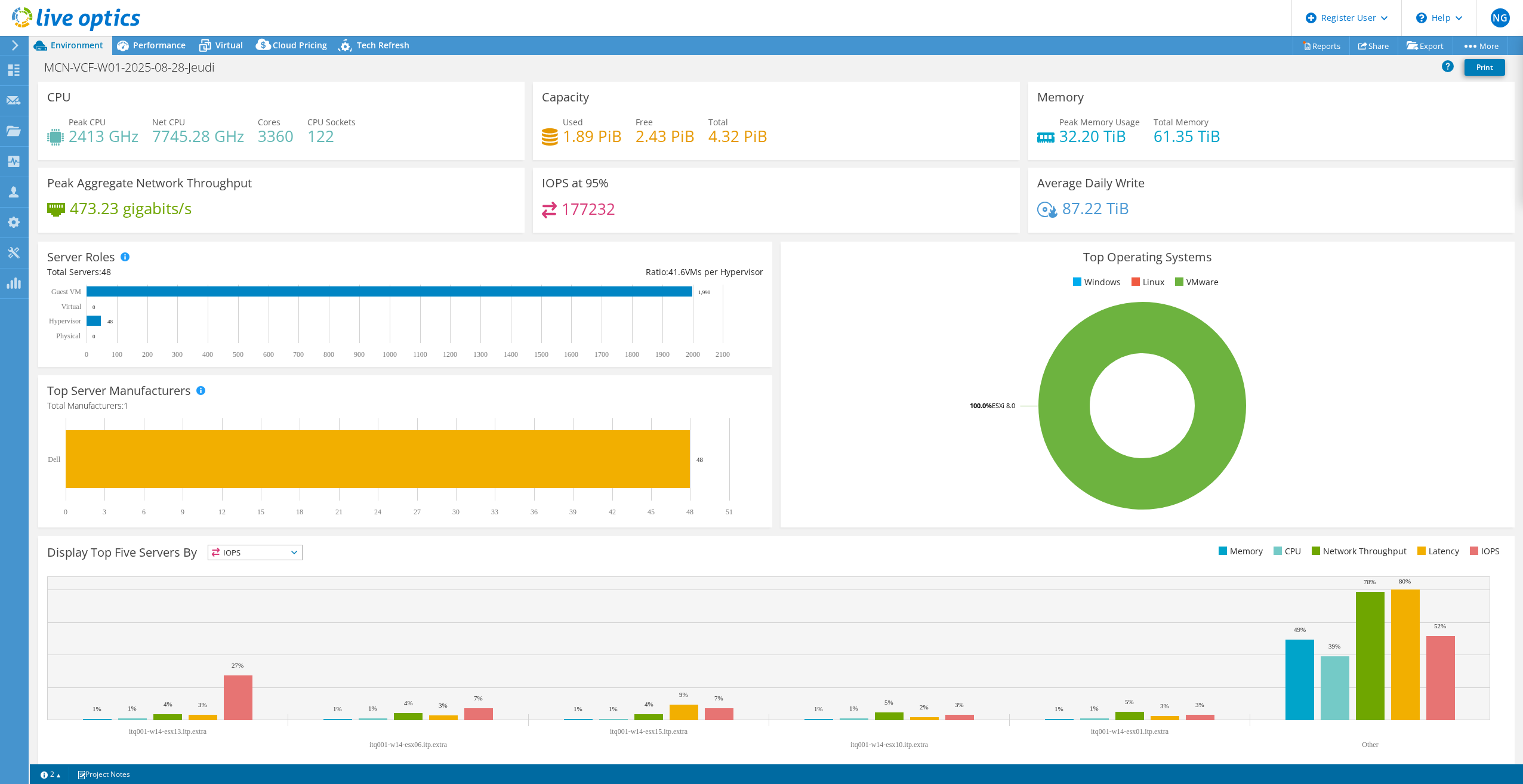
click at [15, 42] on icon at bounding box center [14, 44] width 9 height 10
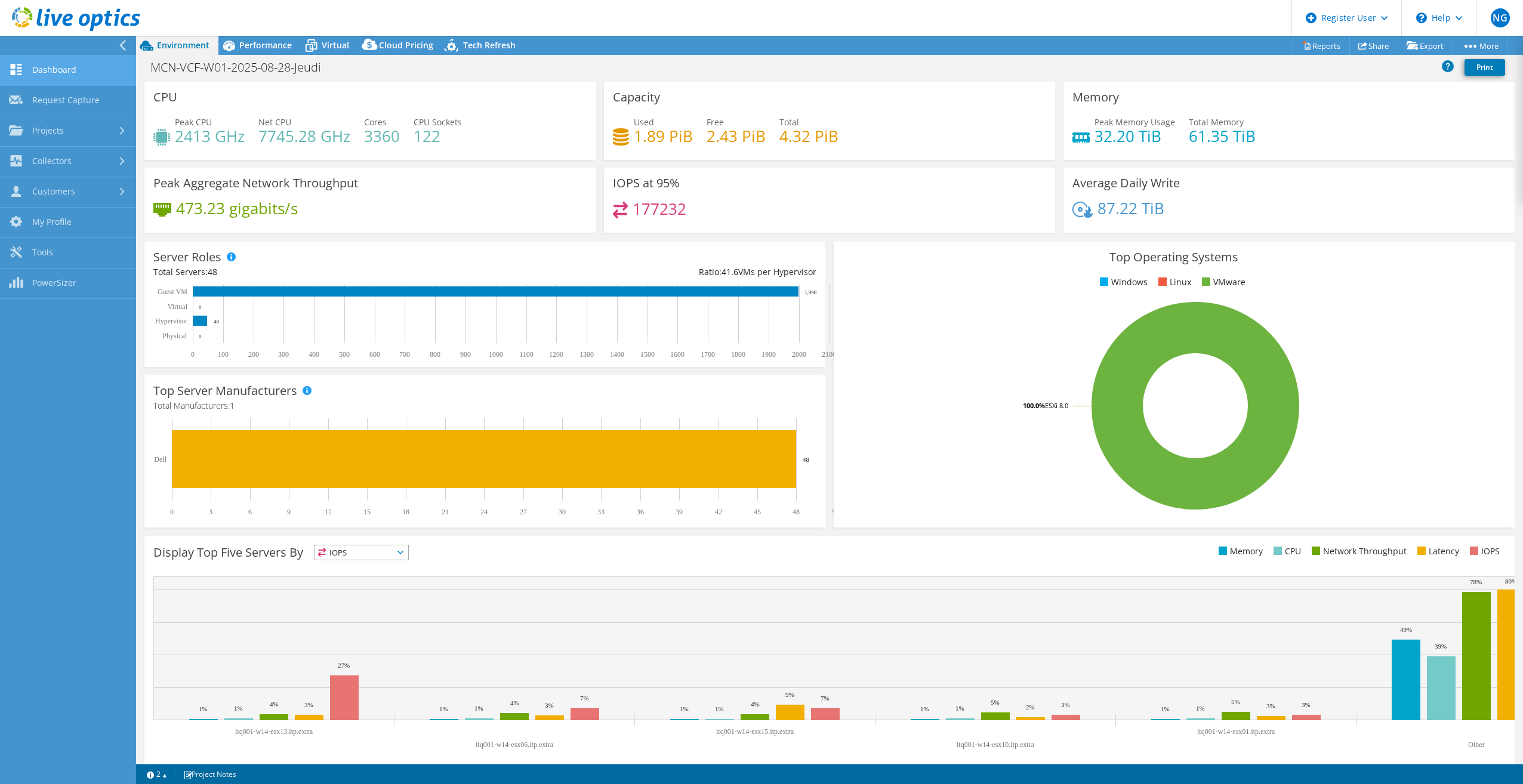
click at [37, 71] on link "Dashboard" at bounding box center [68, 71] width 136 height 30
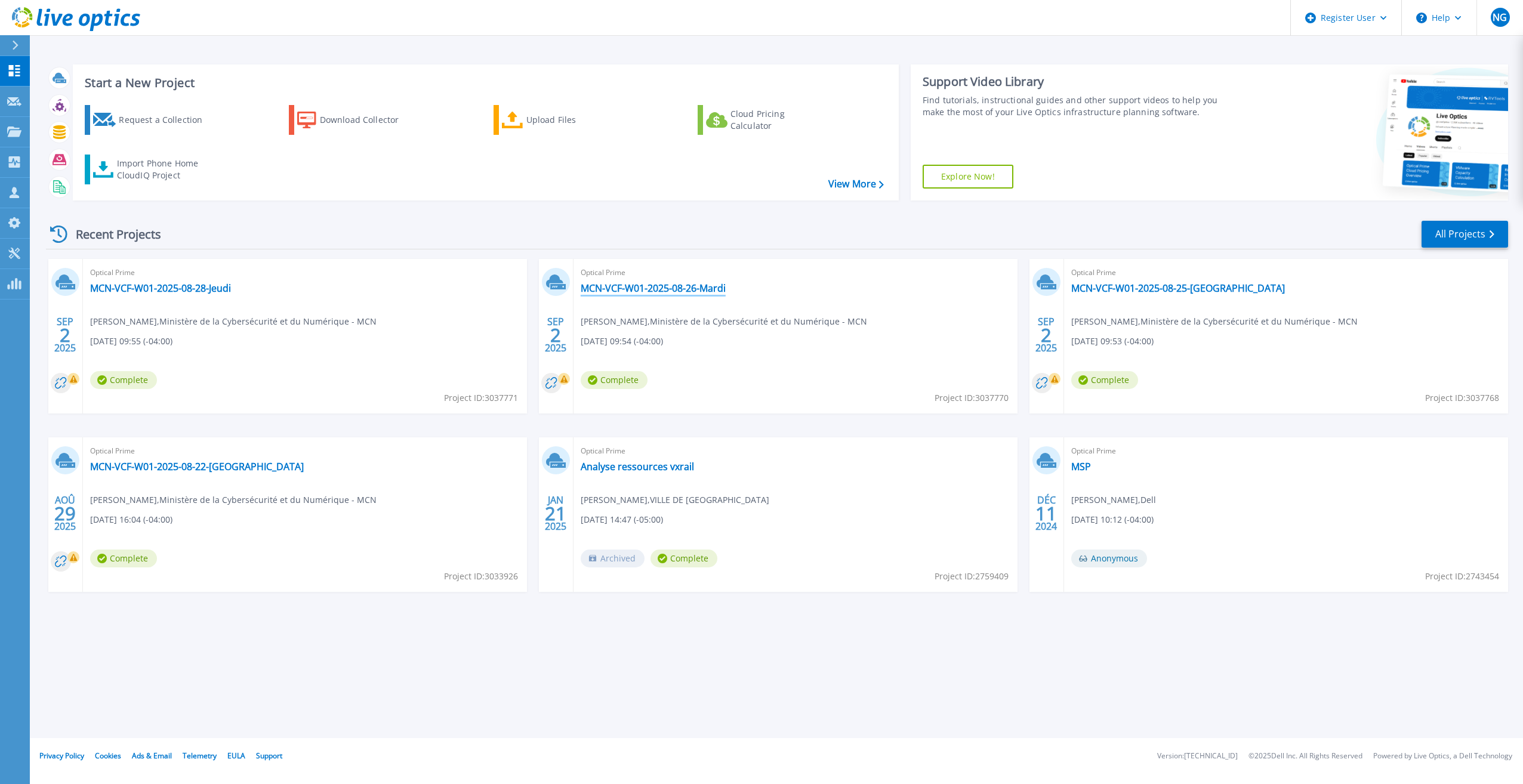
click at [690, 288] on link "MCN-VCF-W01-2025-08-26-Mardi" at bounding box center [653, 287] width 145 height 12
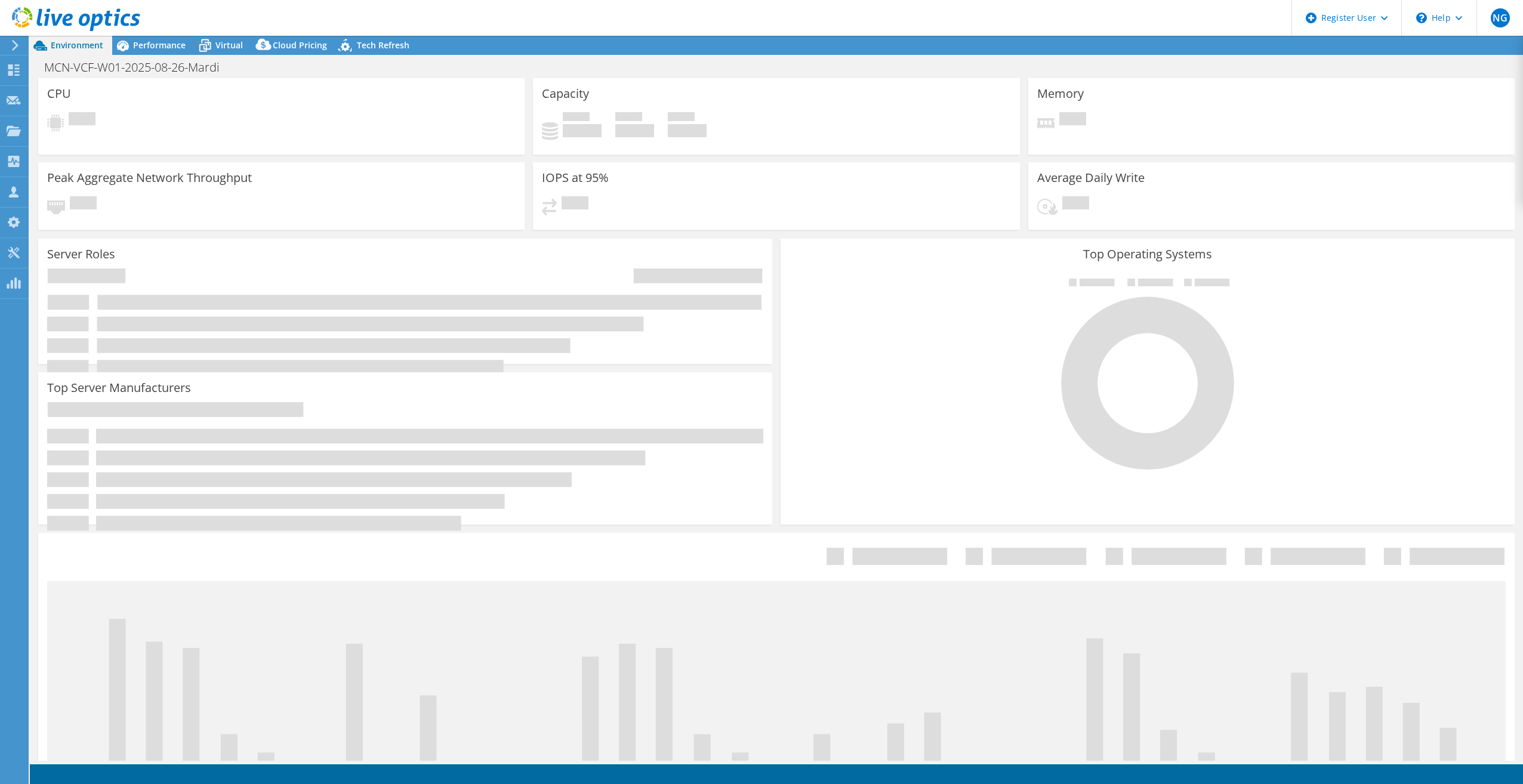
select select "USD"
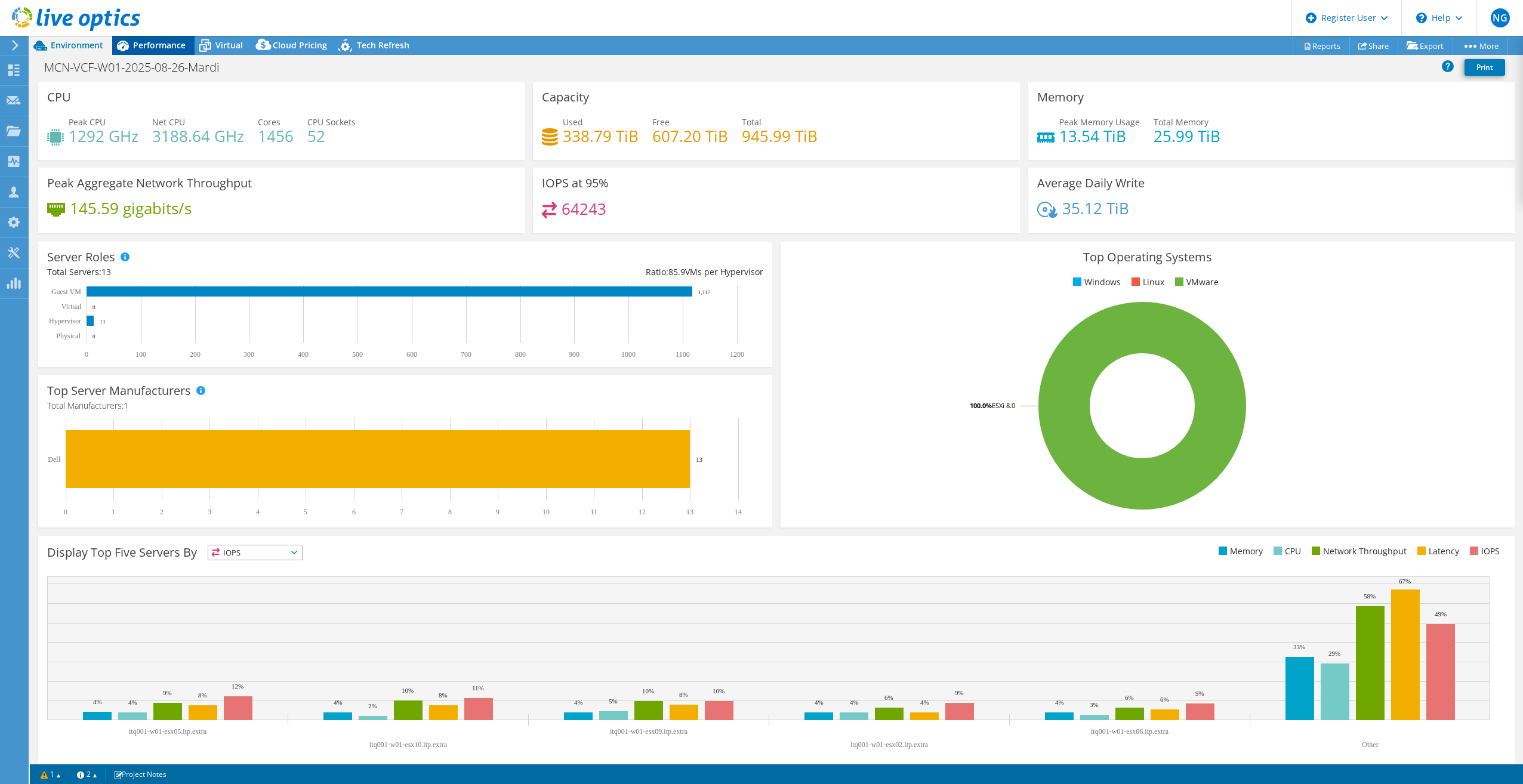
click at [151, 47] on span "Performance" at bounding box center [160, 45] width 53 height 11
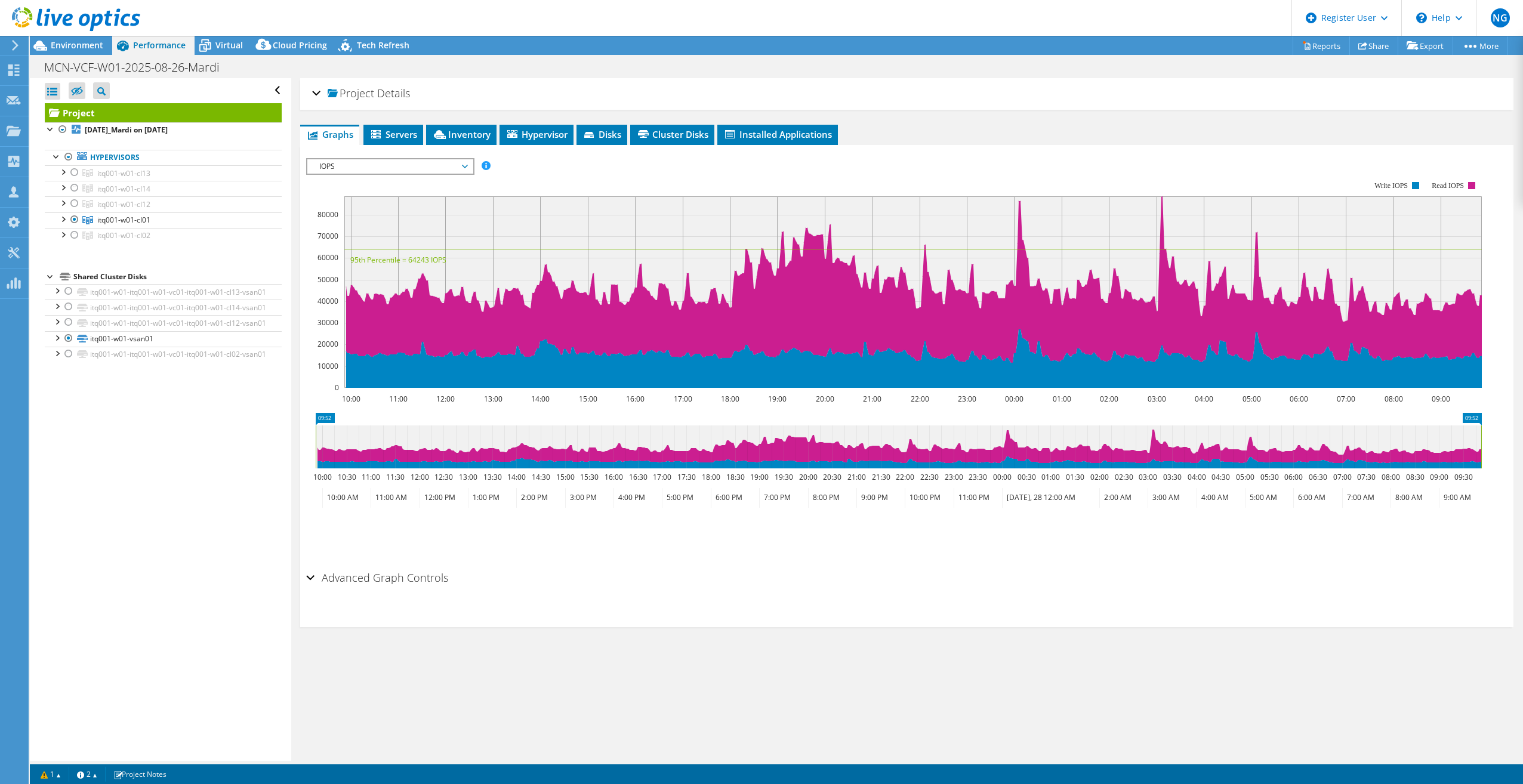
click at [114, 642] on div "Open All Close All Hide Excluded Nodes Project Tree Filter" at bounding box center [161, 420] width 261 height 683
click at [140, 200] on span "itq001-w01-cl12" at bounding box center [124, 204] width 53 height 10
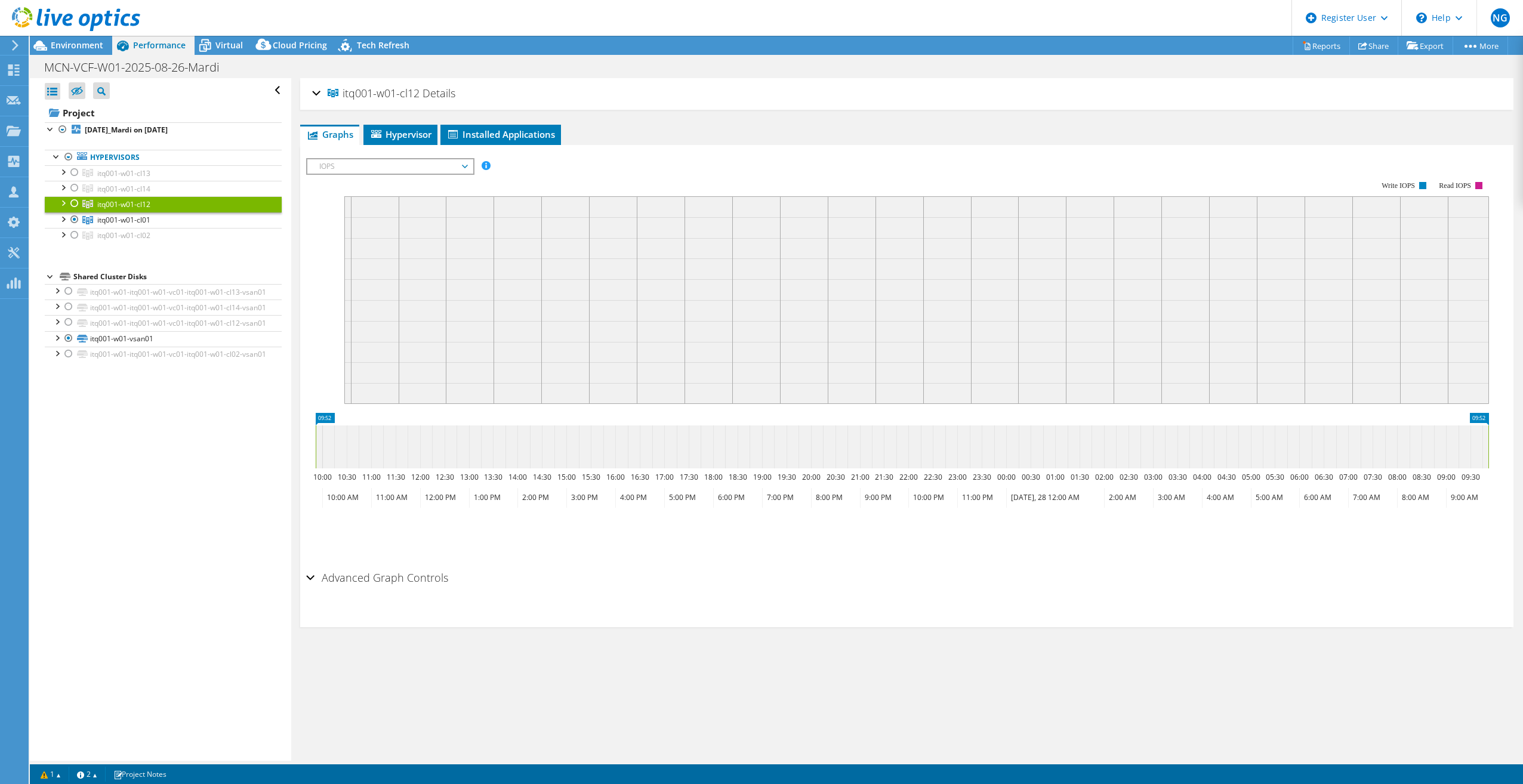
click at [192, 659] on div "Open All Close All Hide Excluded Nodes Project Tree Filter" at bounding box center [161, 420] width 261 height 683
click at [108, 596] on div "Open All Close All Hide Excluded Nodes Project Tree Filter" at bounding box center [161, 420] width 261 height 683
click at [108, 182] on link "itq001-w01-cl14" at bounding box center [163, 188] width 236 height 15
click at [85, 44] on span "Environment" at bounding box center [78, 45] width 53 height 11
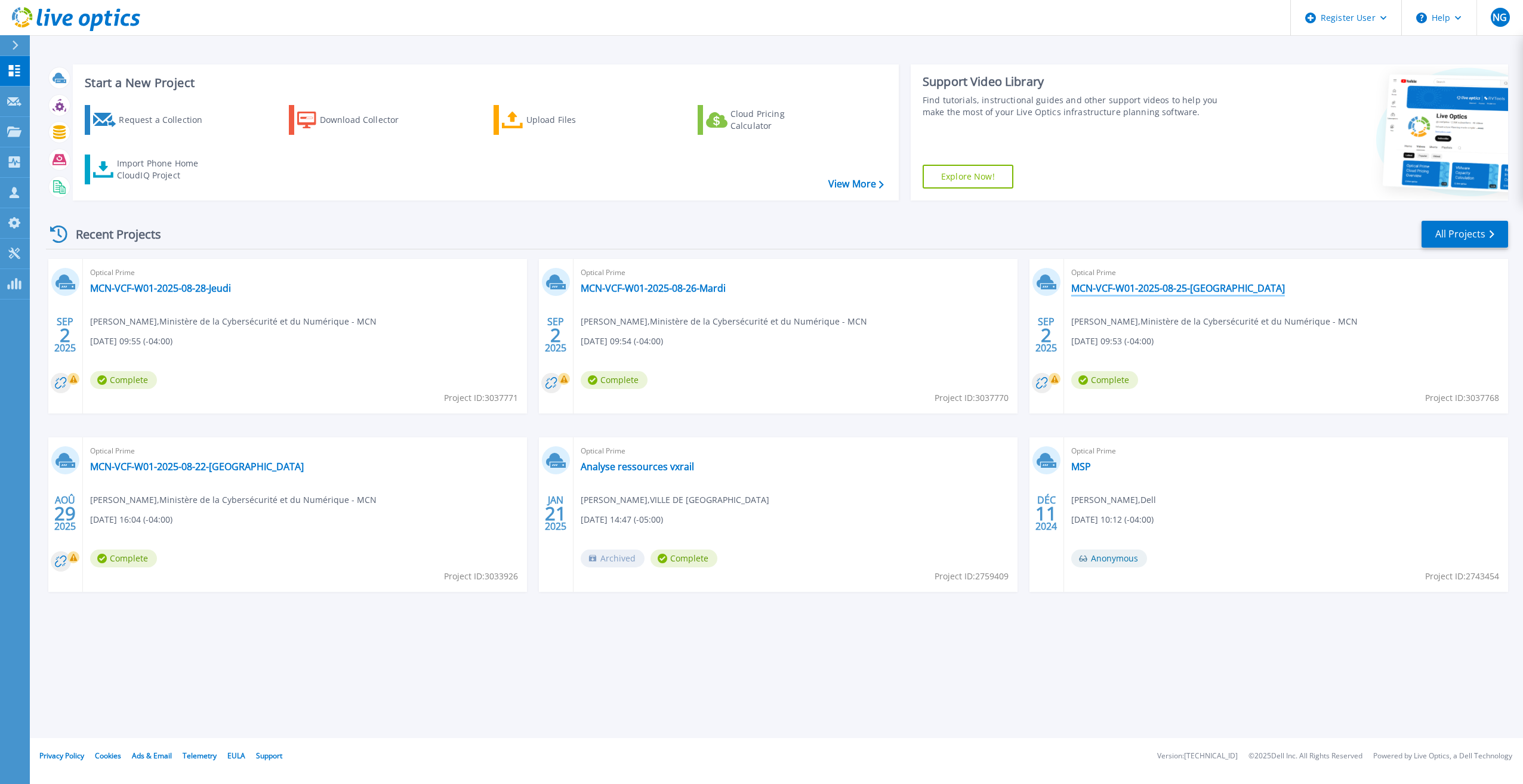
click at [1132, 287] on link "MCN-VCF-W01-2025-08-25-[GEOGRAPHIC_DATA]" at bounding box center [1179, 287] width 214 height 12
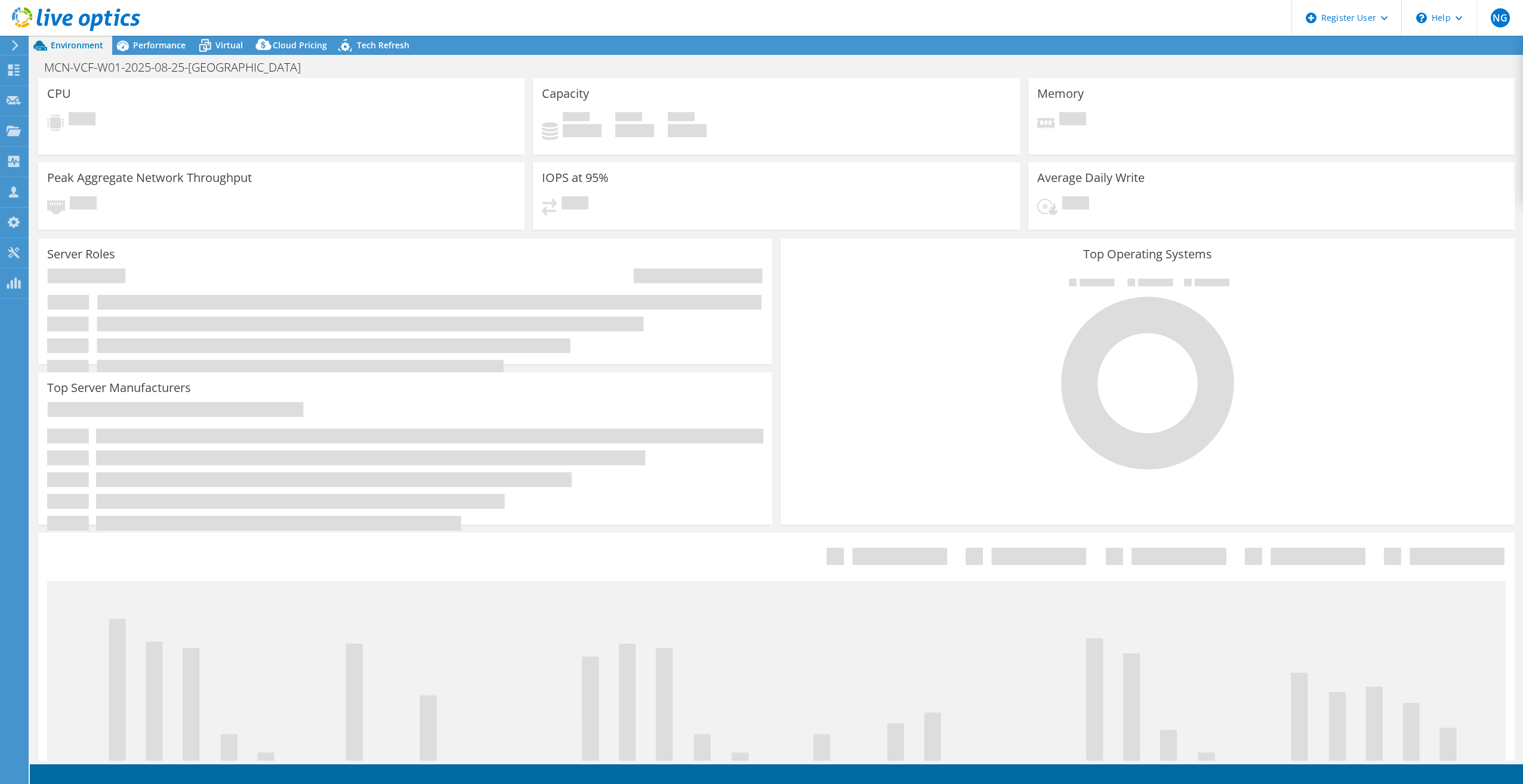
select select "[GEOGRAPHIC_DATA]"
select select "USD"
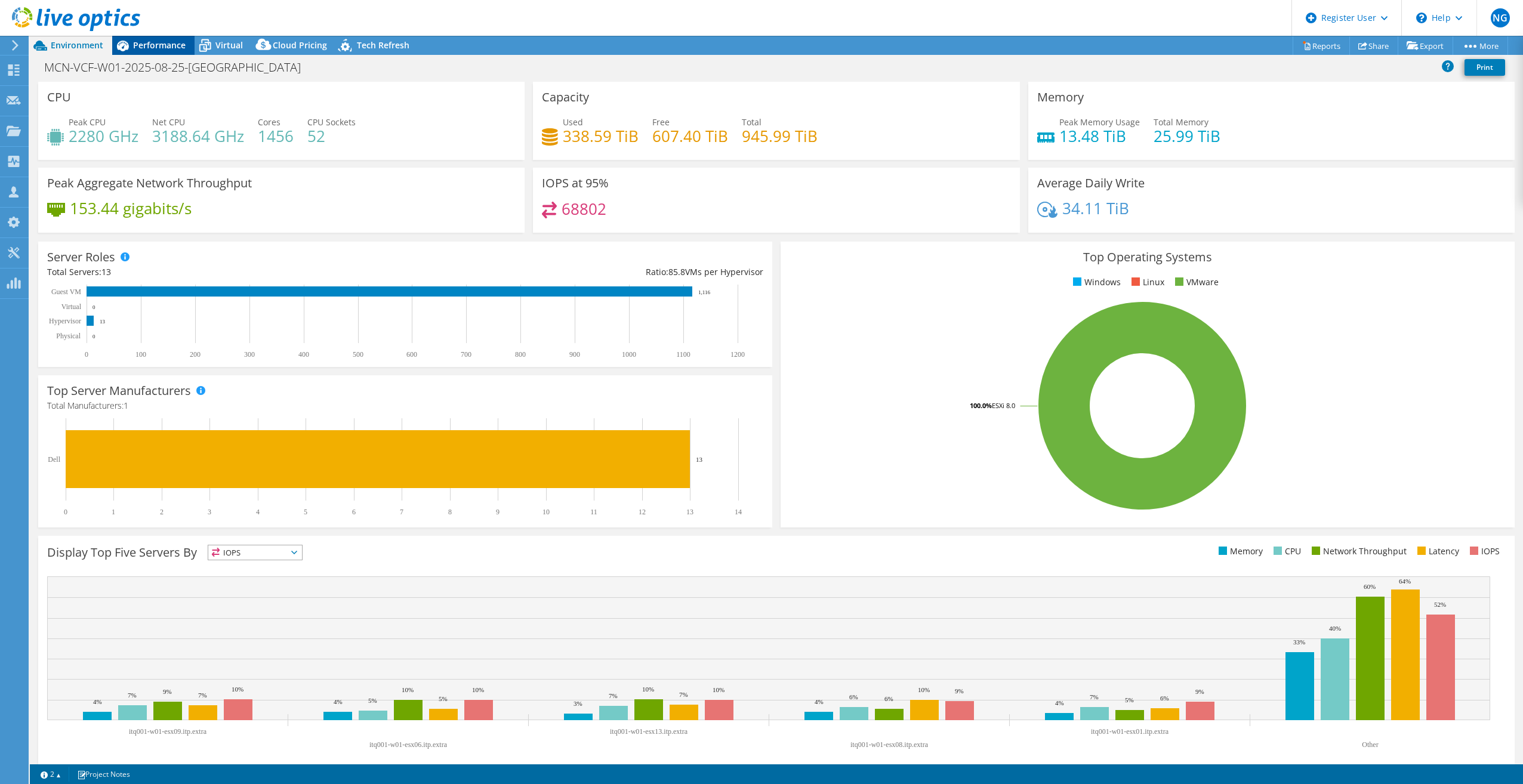
click at [165, 51] on div "Performance" at bounding box center [153, 45] width 82 height 19
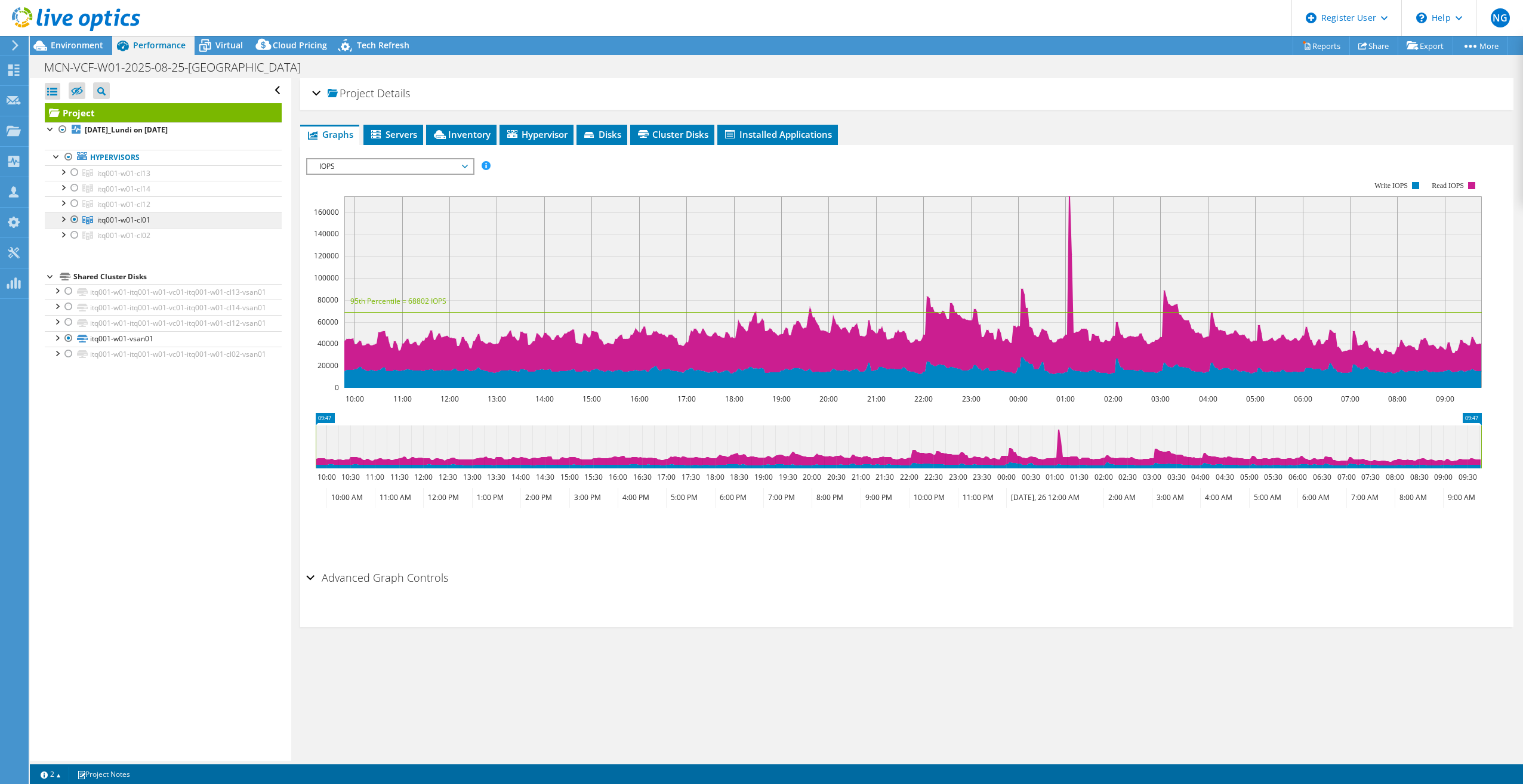
click at [99, 213] on link "itq001-w01-cl01" at bounding box center [163, 220] width 236 height 15
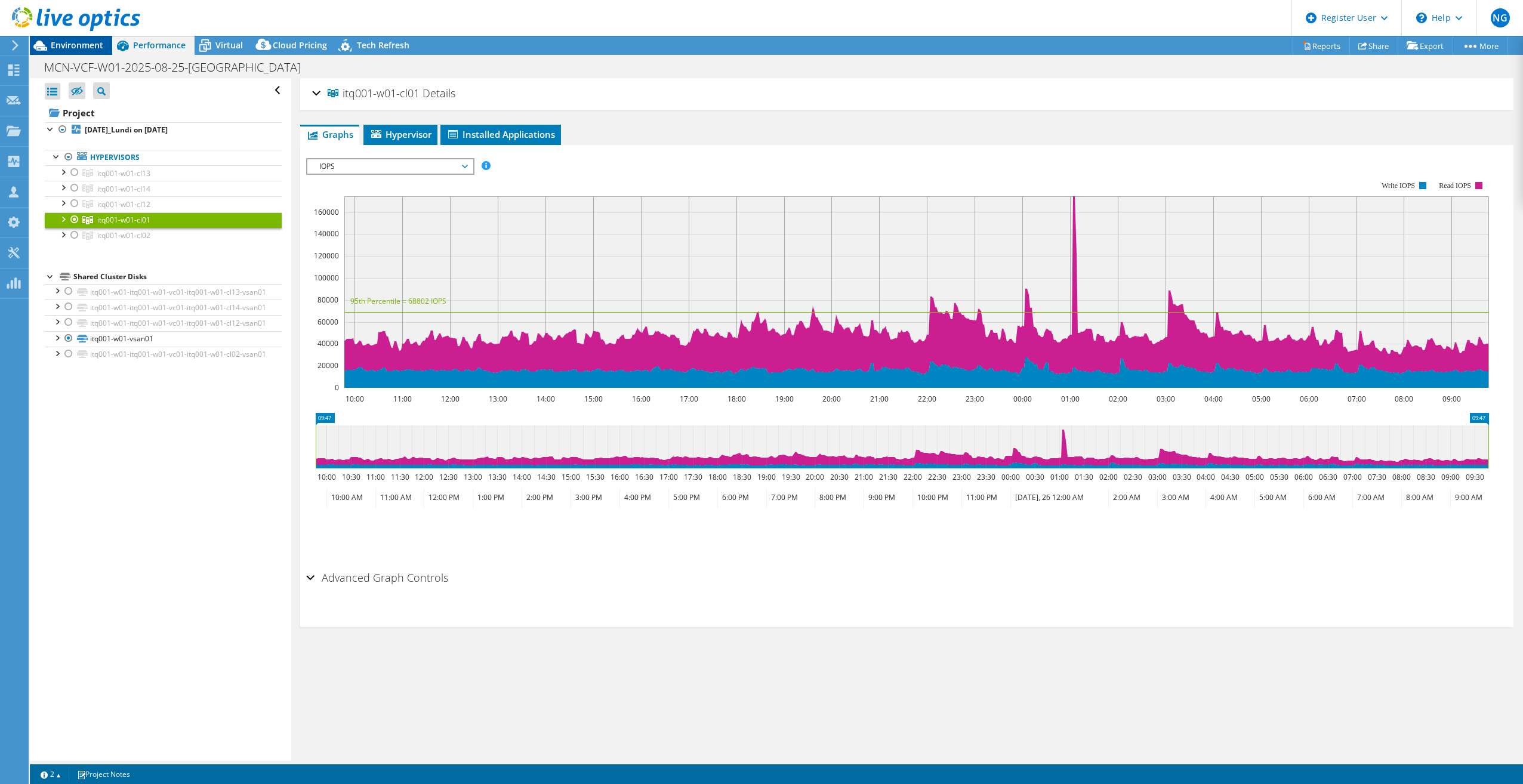
click at [79, 47] on span "Environment" at bounding box center [78, 45] width 53 height 11
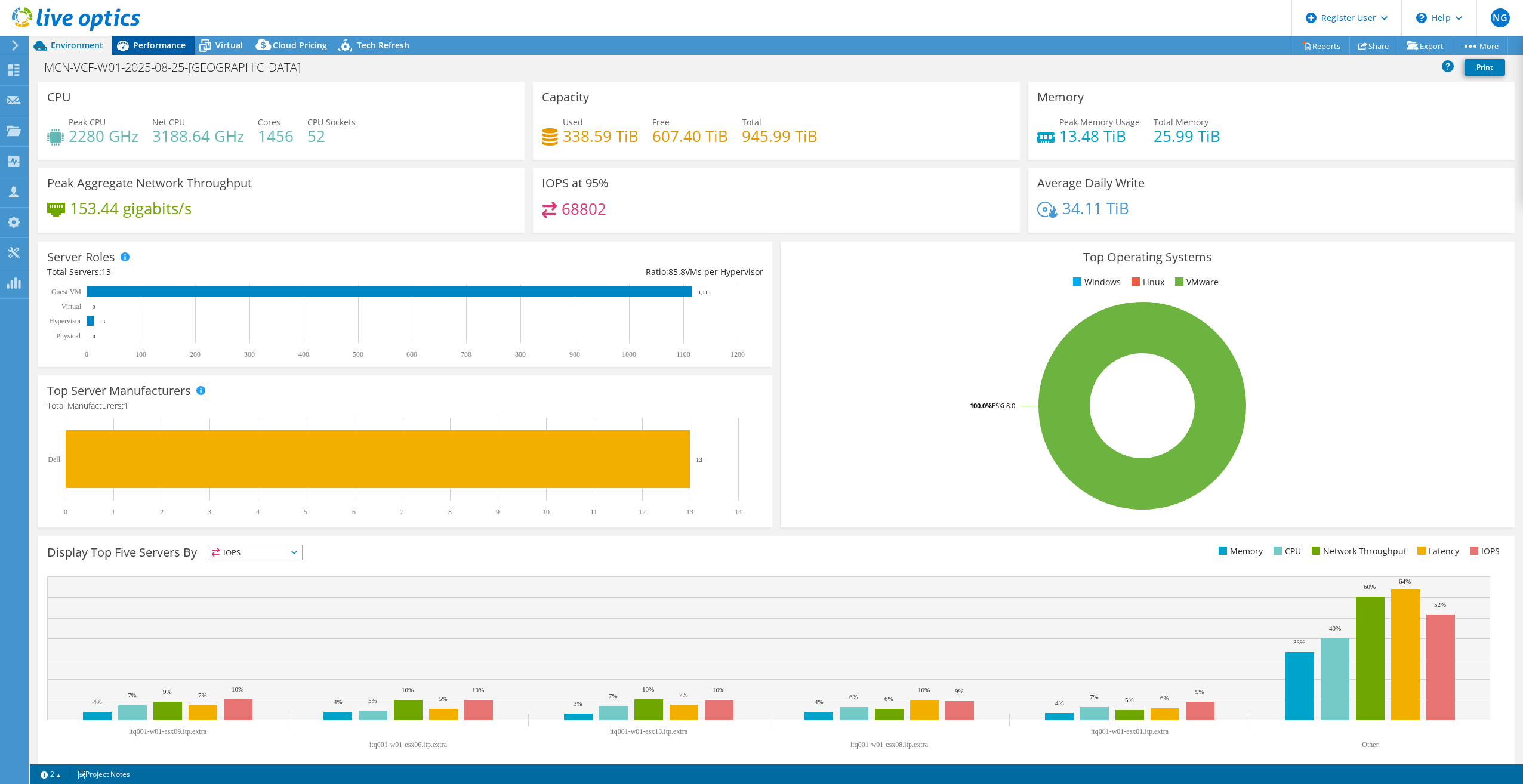
click at [170, 44] on span "Performance" at bounding box center [160, 45] width 53 height 11
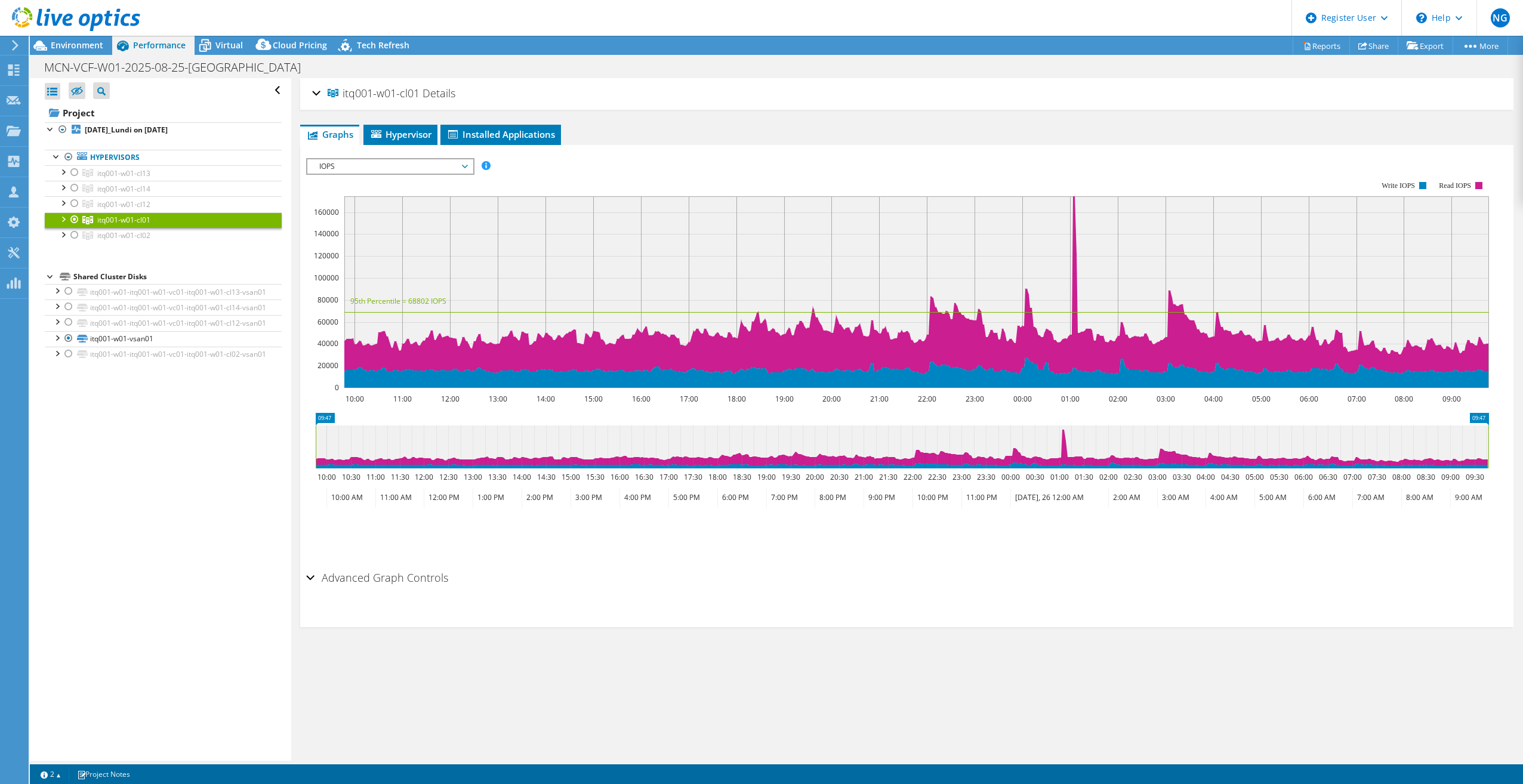
click at [60, 216] on div at bounding box center [62, 218] width 12 height 12
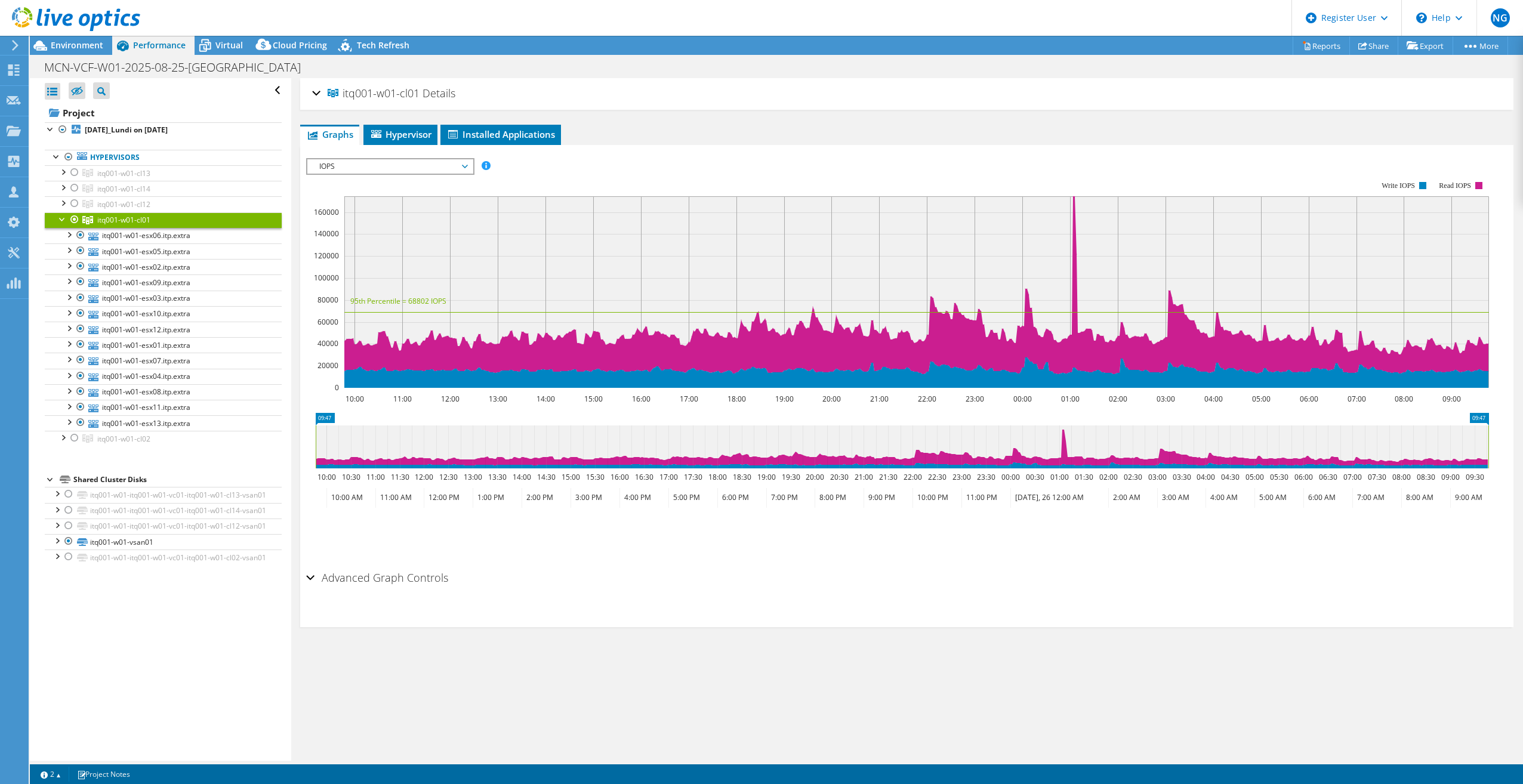
click at [616, 673] on div "itq001-w01-cl01 Details Hypervisors 13 Local Disks 13 Shared Cluster Disks 1 Us…" at bounding box center [907, 420] width 1232 height 683
click at [69, 42] on span "Environment" at bounding box center [78, 45] width 53 height 11
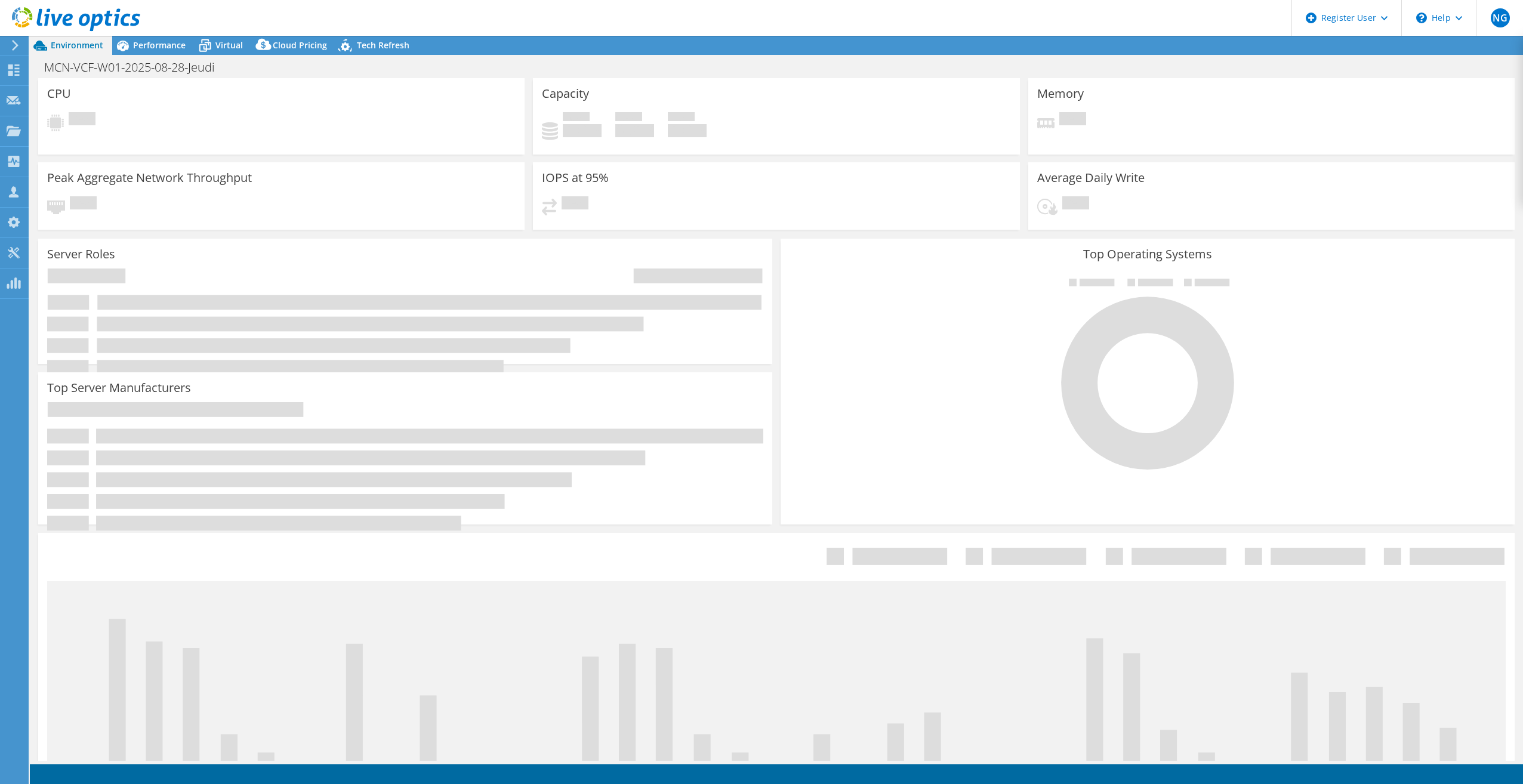
select select "USD"
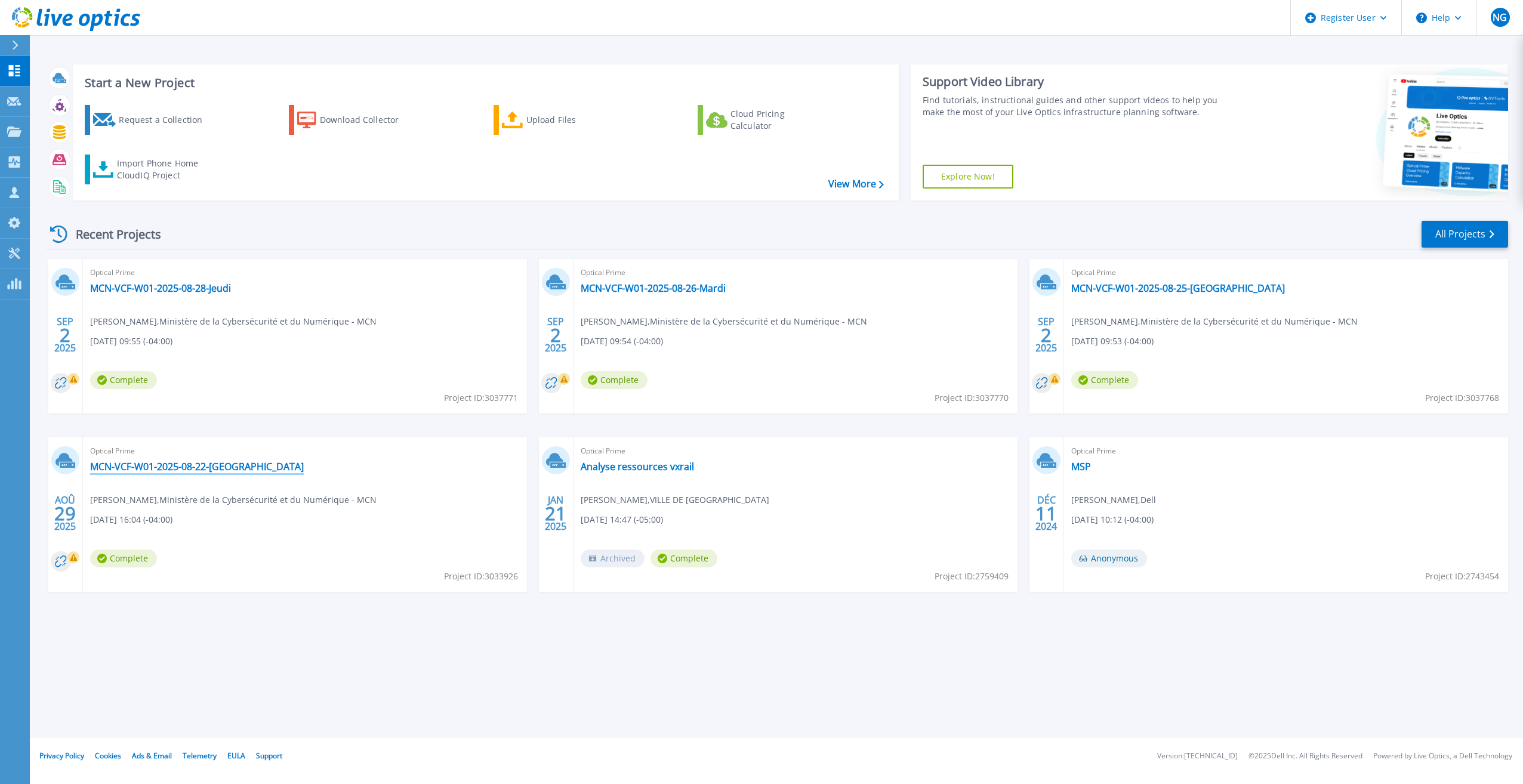
click at [188, 463] on link "MCN-VCF-W01-2025-08-22-[GEOGRAPHIC_DATA]" at bounding box center [197, 466] width 214 height 12
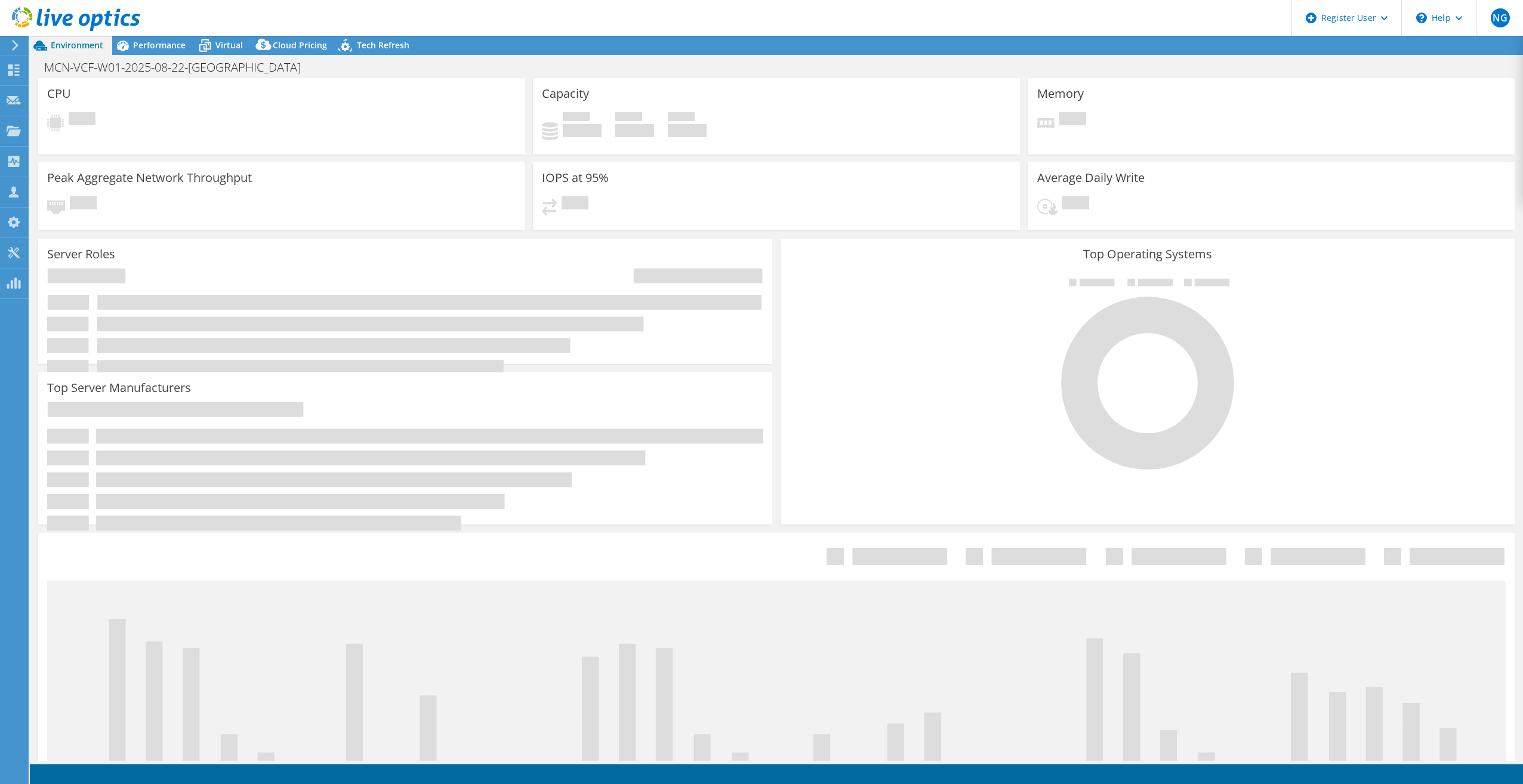
select select "USD"
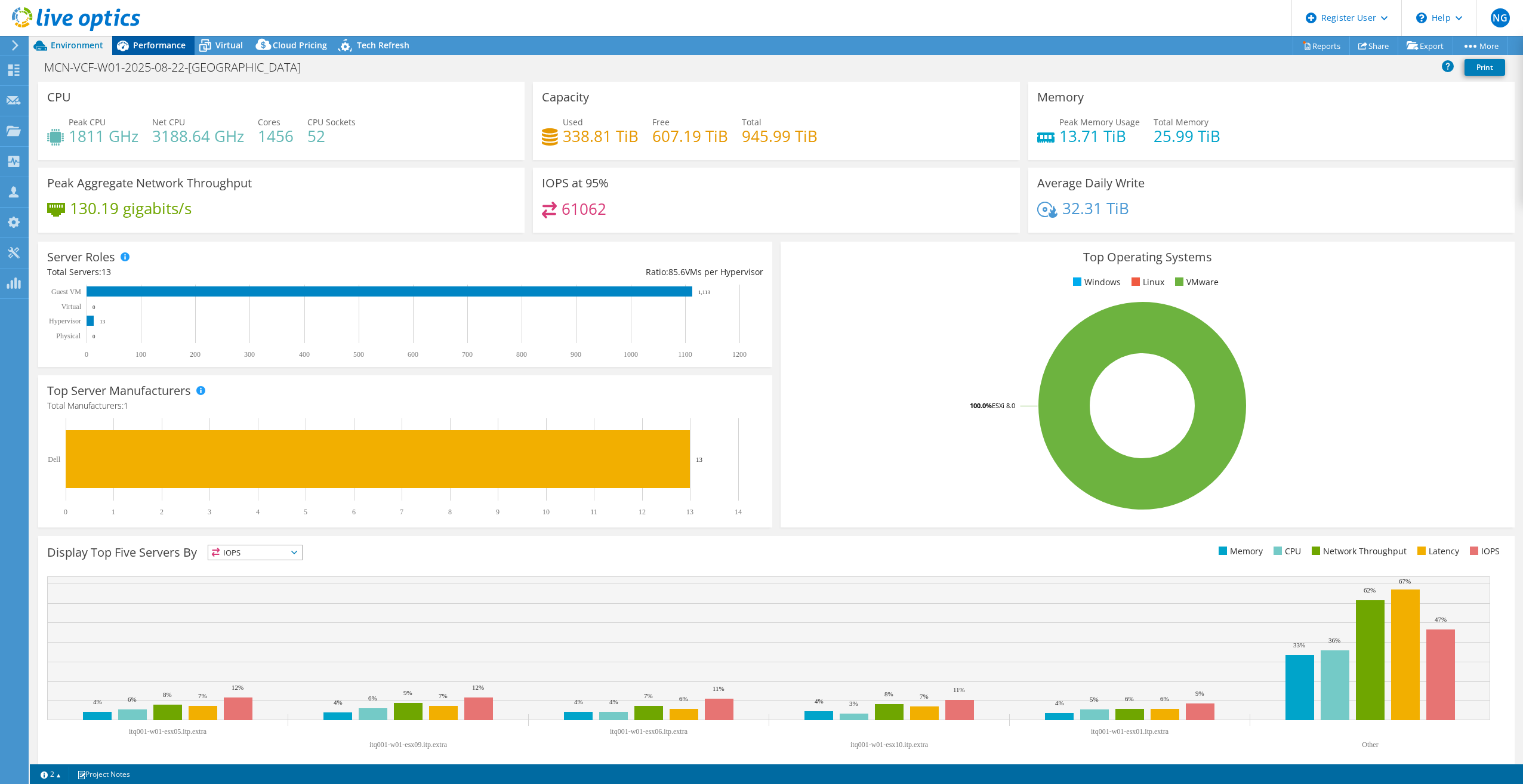
click at [160, 45] on span "Performance" at bounding box center [160, 45] width 53 height 11
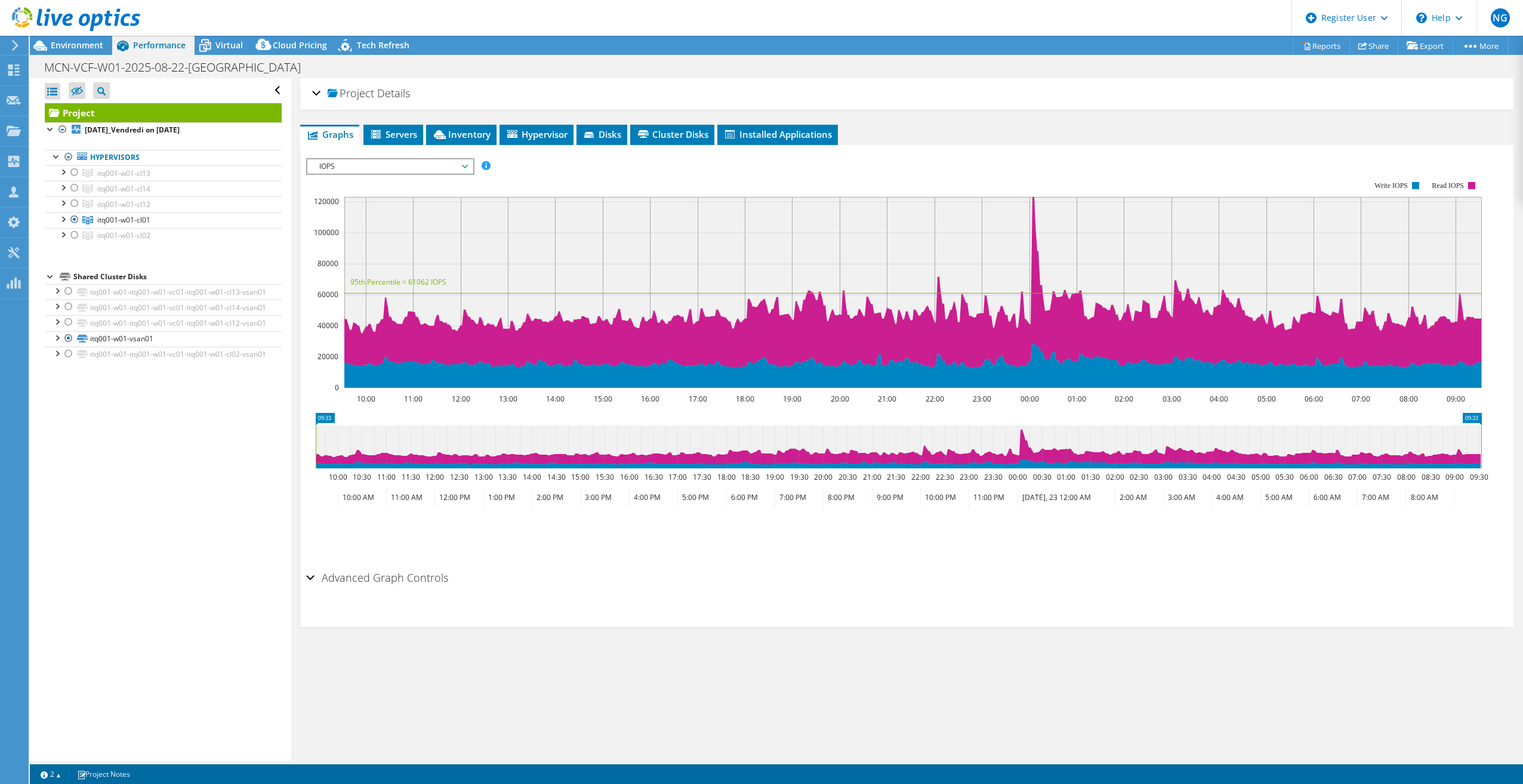
click at [1136, 632] on div "Project Details Prepared for: [PERSON_NAME], [EMAIL_ADDRESS][PERSON_NAME][DOMAI…" at bounding box center [907, 420] width 1232 height 683
click at [79, 481] on div "Open All Close All Hide Excluded Nodes Project Tree Filter" at bounding box center [161, 420] width 261 height 683
click at [129, 703] on div "Open All Close All Hide Excluded Nodes Project Tree Filter" at bounding box center [161, 420] width 261 height 683
click at [77, 44] on span "Environment" at bounding box center [78, 45] width 53 height 11
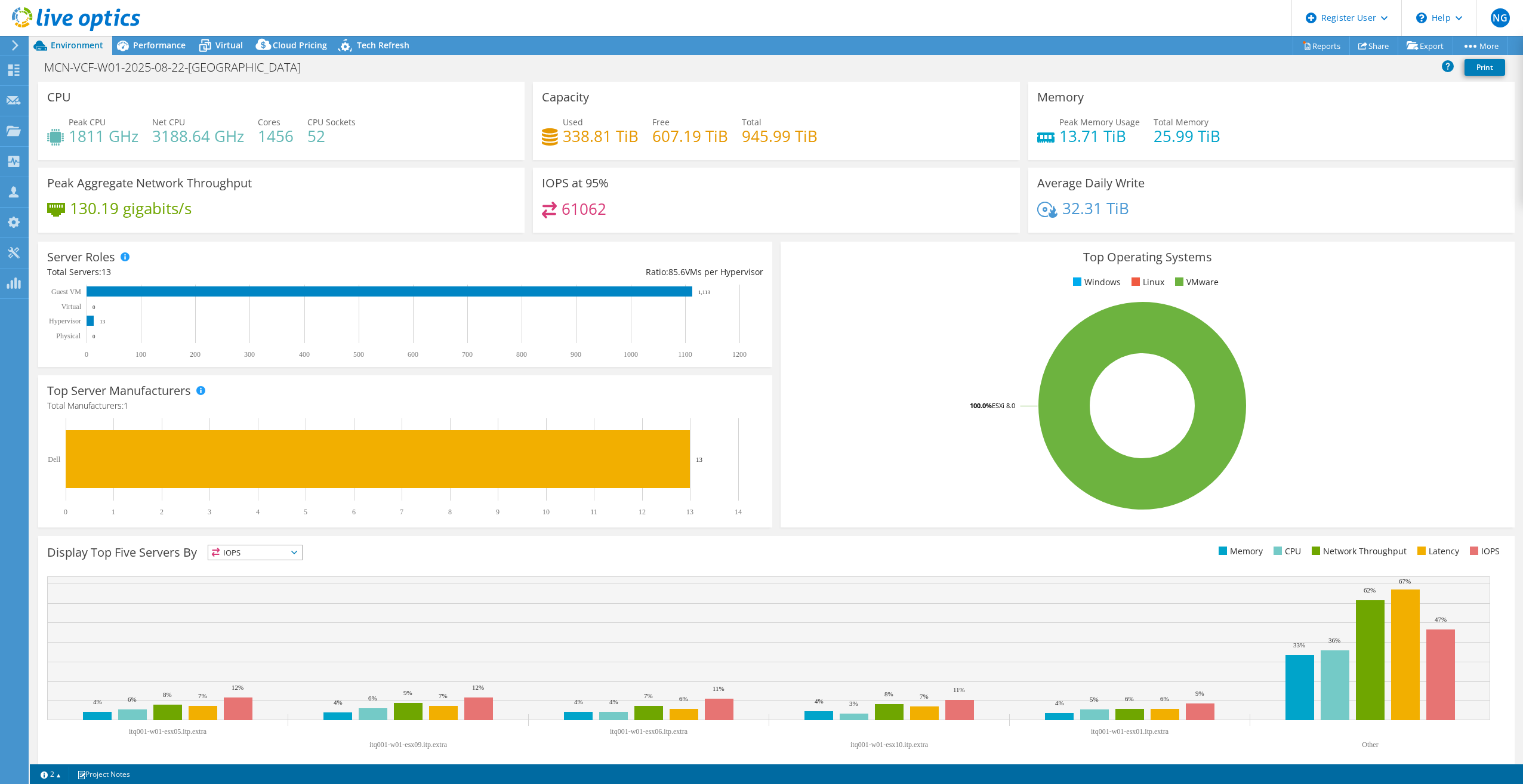
click at [441, 6] on header "NG Dell User Nicolas Gauthier Nicolas.Gauthier@Dell.com Dell My Profile Log Out…" at bounding box center [762, 18] width 1523 height 36
click at [438, 27] on header "NG Dell User Nicolas Gauthier Nicolas.Gauthier@Dell.com Dell My Profile Log Out…" at bounding box center [762, 18] width 1523 height 36
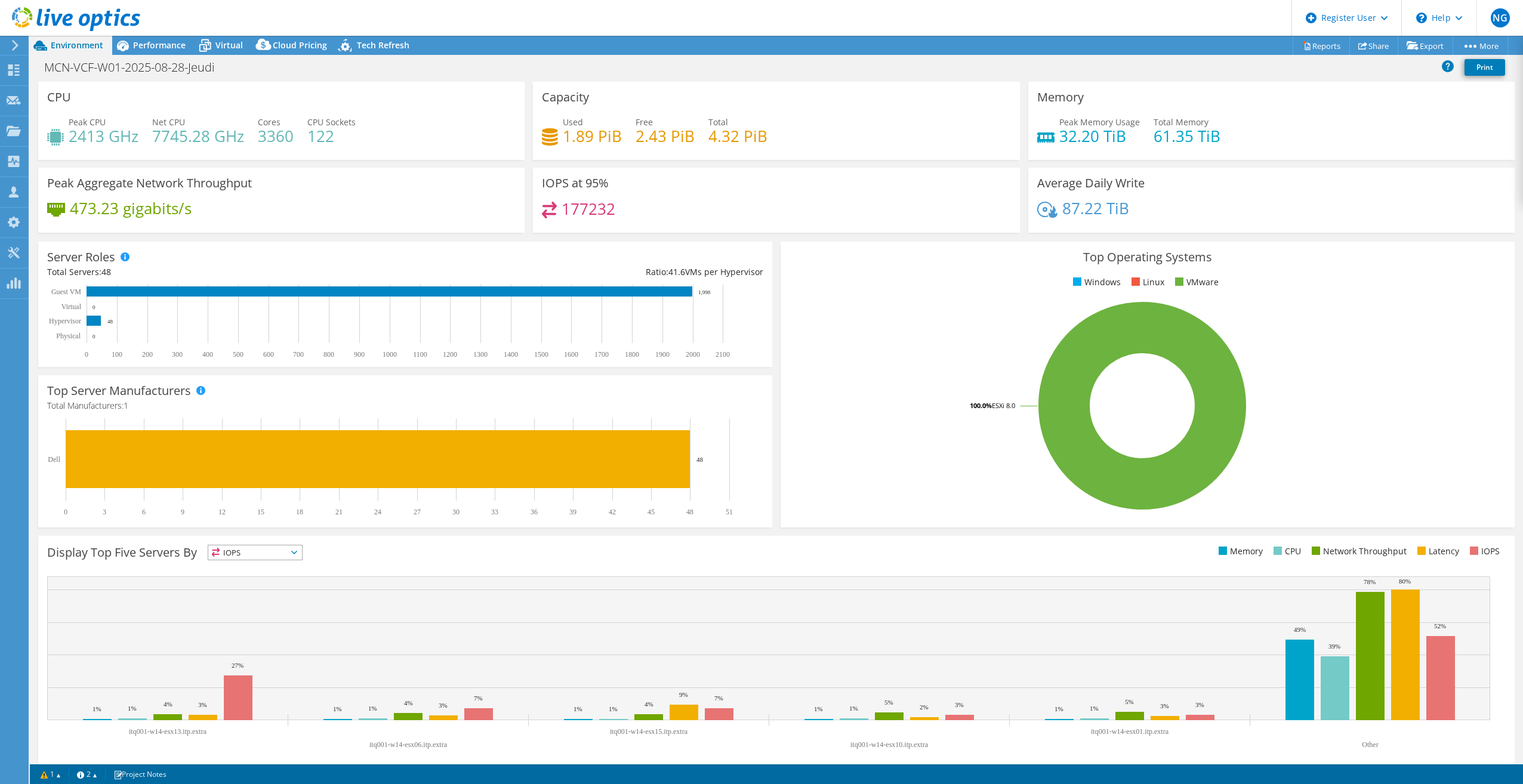
select select "USD"
click at [54, 735] on rect at bounding box center [769, 666] width 1444 height 179
click at [0, 379] on html "NG Dell User Nicolas Gauthier Nicolas.Gauthier@Dell.com Dell My Profile Log Out…" at bounding box center [762, 392] width 1523 height 784
click at [157, 44] on span "Performance" at bounding box center [160, 45] width 53 height 11
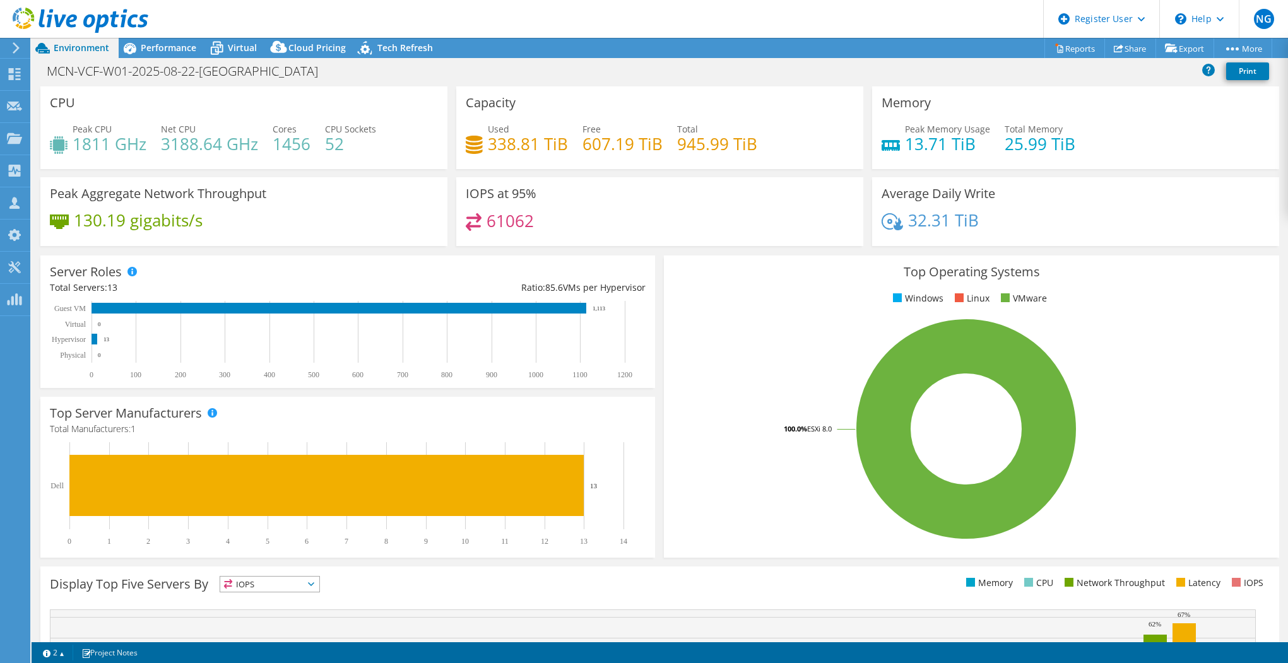
select select "USD"
select select "[GEOGRAPHIC_DATA]"
select select "USD"
